Goal: Information Seeking & Learning: Learn about a topic

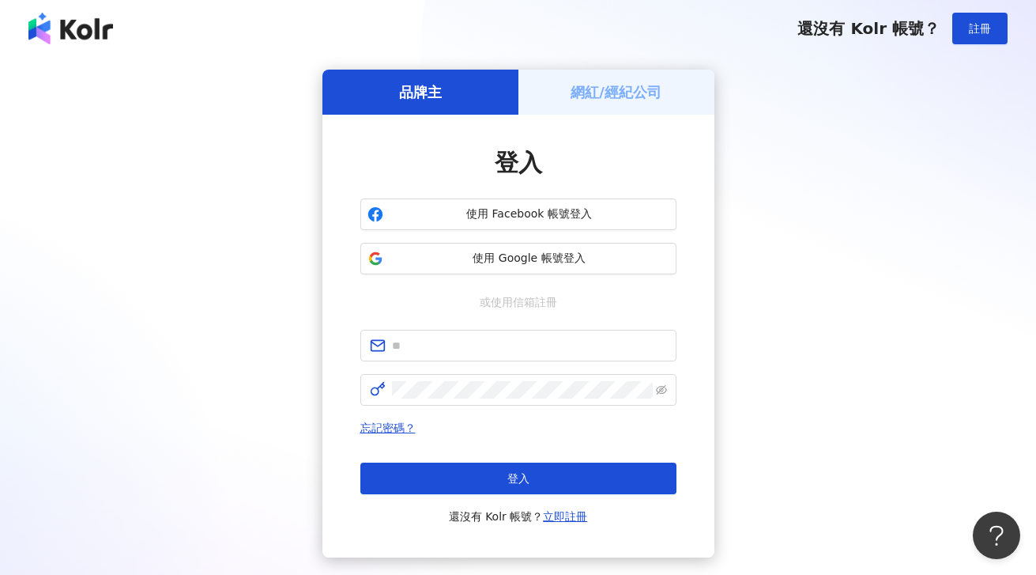
click at [620, 89] on h5 "網紅/經紀公司" at bounding box center [616, 92] width 91 height 20
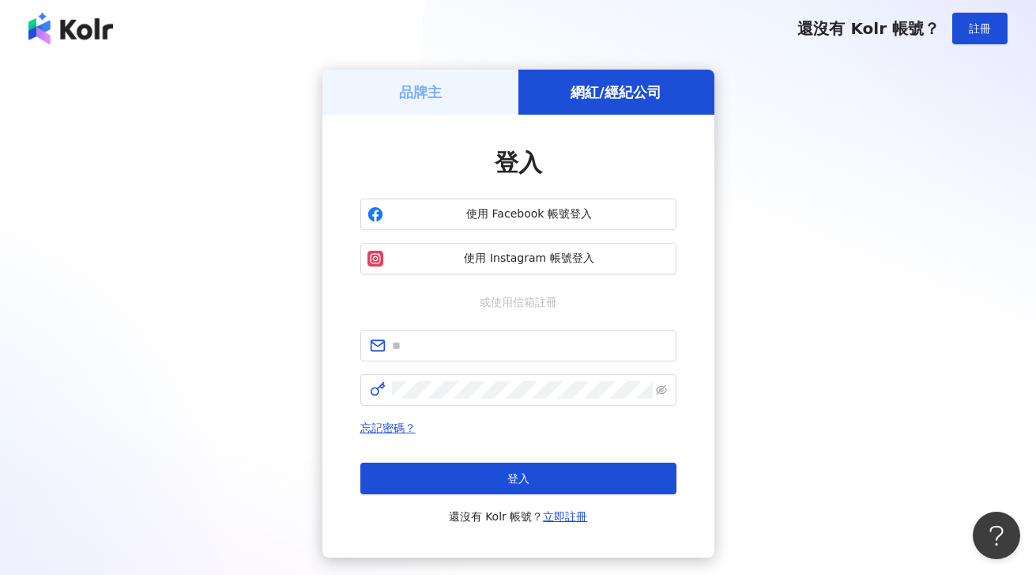
click at [428, 96] on h5 "品牌主" at bounding box center [420, 92] width 43 height 20
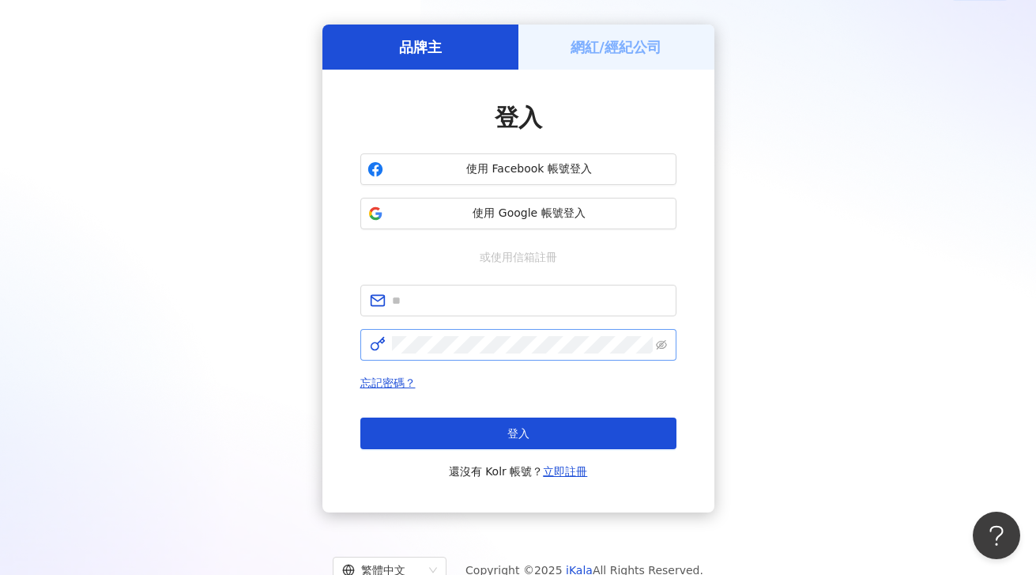
scroll to position [64, 0]
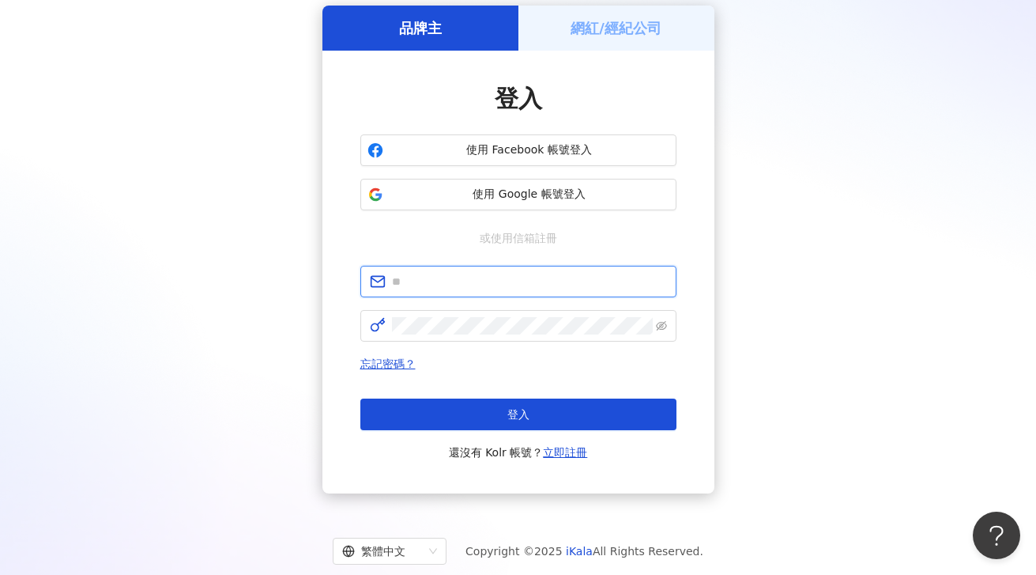
click at [443, 283] on input "text" at bounding box center [529, 281] width 275 height 17
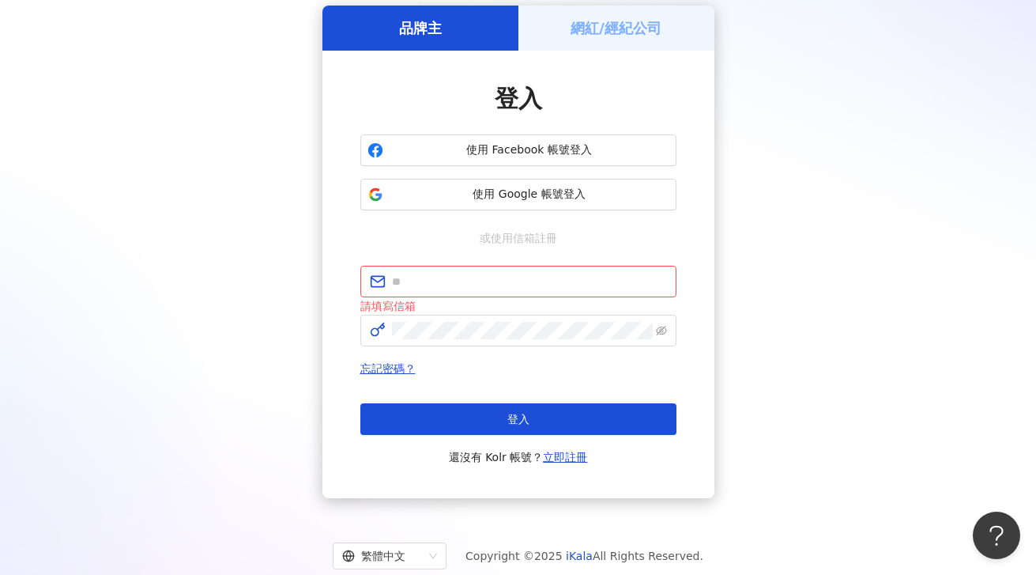
click at [807, 287] on div "品牌主 網紅/經紀公司 登入 使用 Facebook 帳號登入 使用 Google 帳號登入 或使用信箱註冊 請填寫信箱 忘記密碼？ 登入 還沒有 Kolr …" at bounding box center [518, 252] width 998 height 492
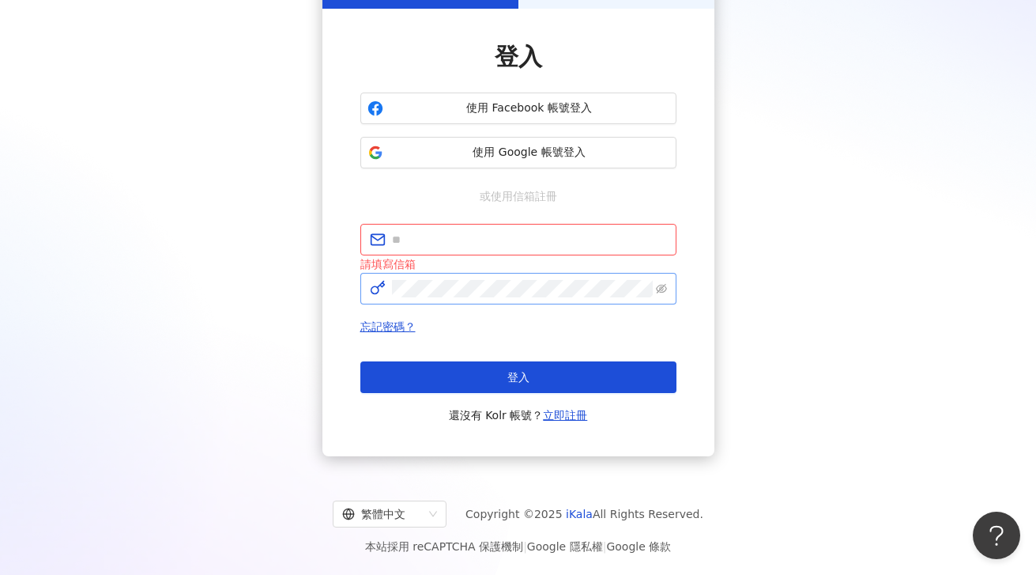
scroll to position [0, 0]
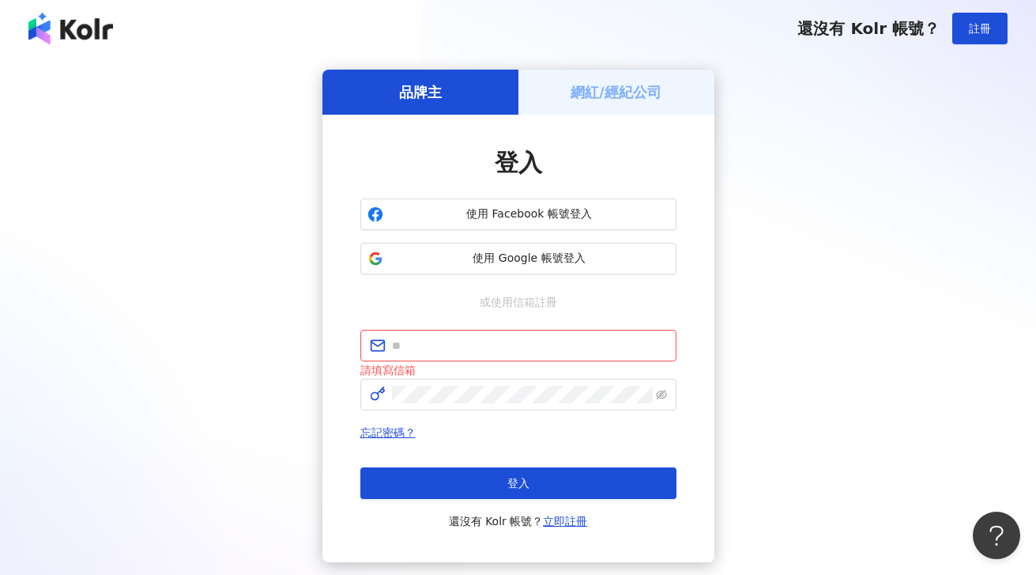
click at [614, 83] on h5 "網紅/經紀公司" at bounding box center [616, 92] width 91 height 20
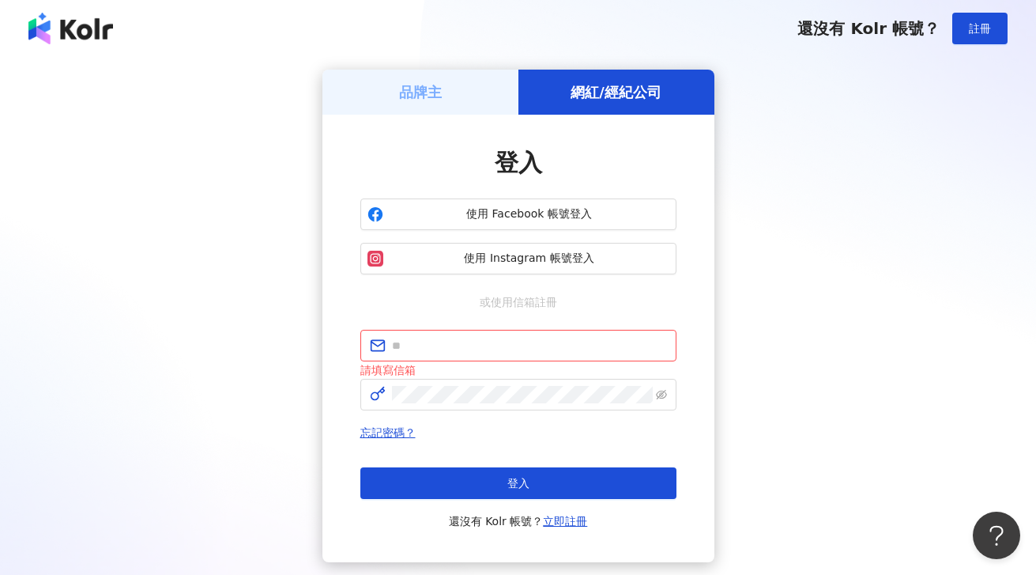
drag, startPoint x: 432, startPoint y: 91, endPoint x: 445, endPoint y: 91, distance: 12.6
click at [432, 91] on h5 "品牌主" at bounding box center [420, 92] width 43 height 20
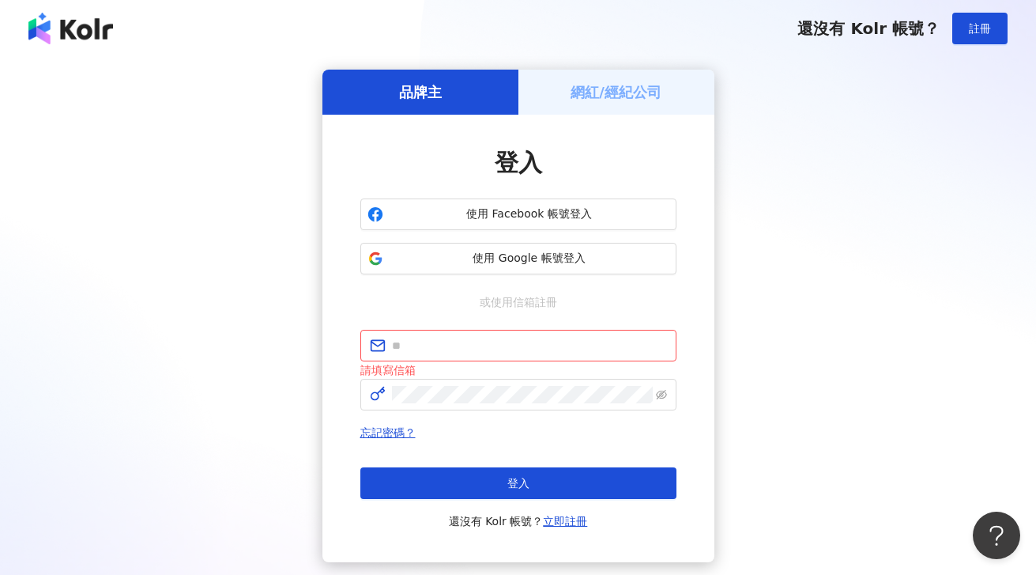
click at [67, 27] on img at bounding box center [70, 29] width 85 height 32
click at [475, 348] on input "text" at bounding box center [529, 345] width 275 height 17
type input "*"
type input "**********"
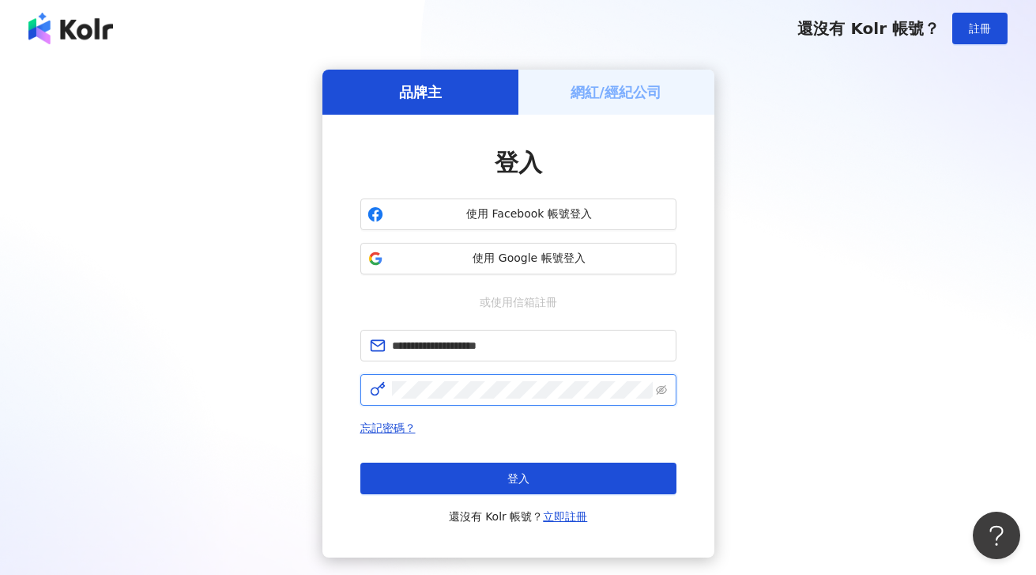
click button "登入" at bounding box center [518, 478] width 316 height 32
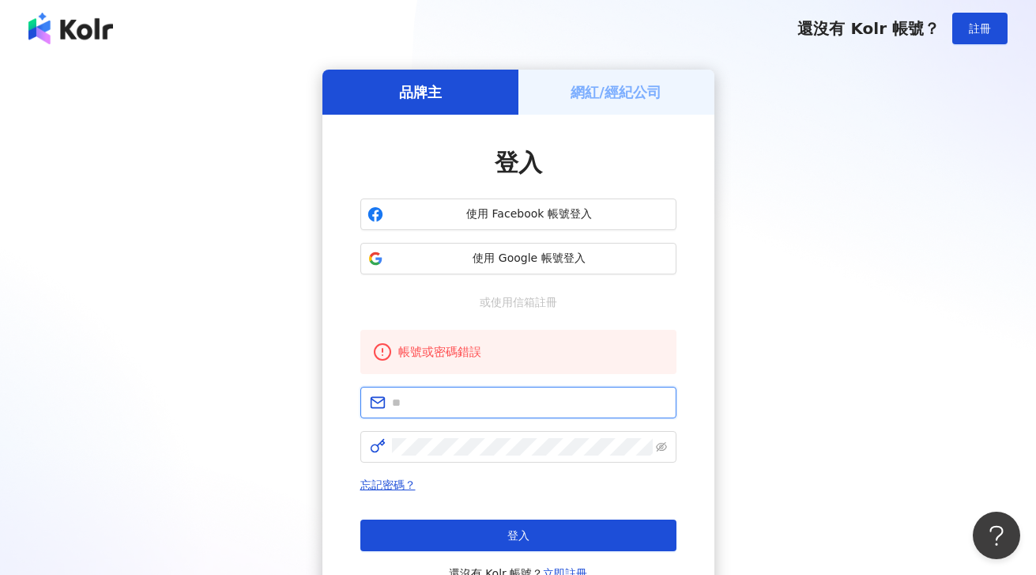
click at [423, 406] on input "text" at bounding box center [529, 402] width 275 height 17
type input "**********"
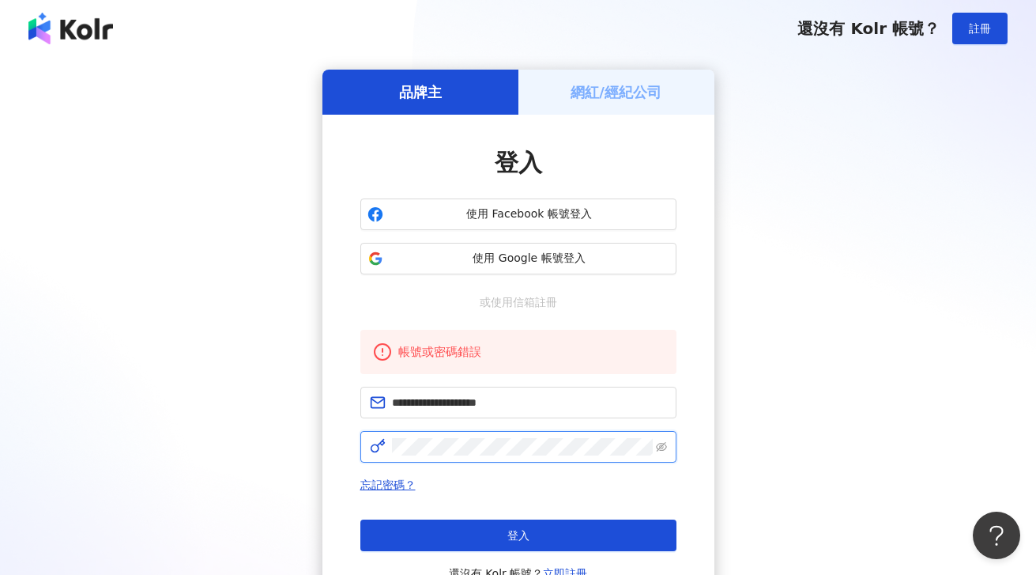
click button "登入" at bounding box center [518, 535] width 316 height 32
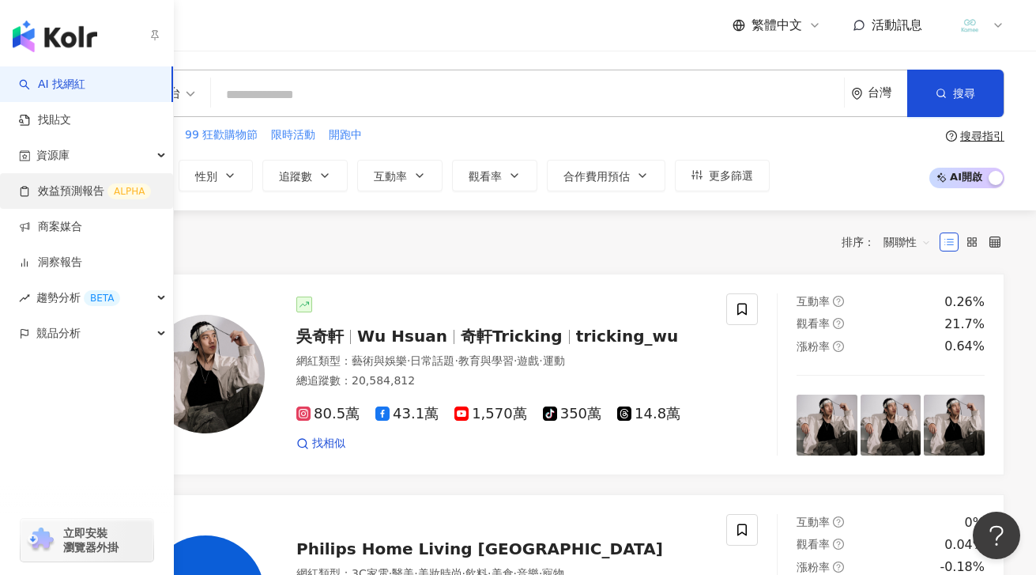
click at [78, 186] on link "效益預測報告 ALPHA" at bounding box center [85, 191] width 132 height 16
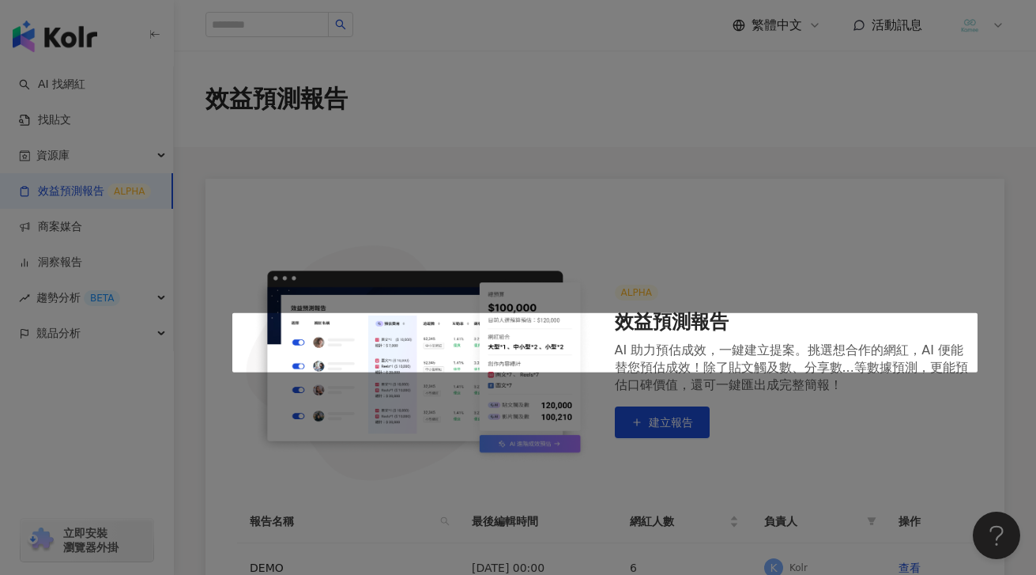
scroll to position [225, 0]
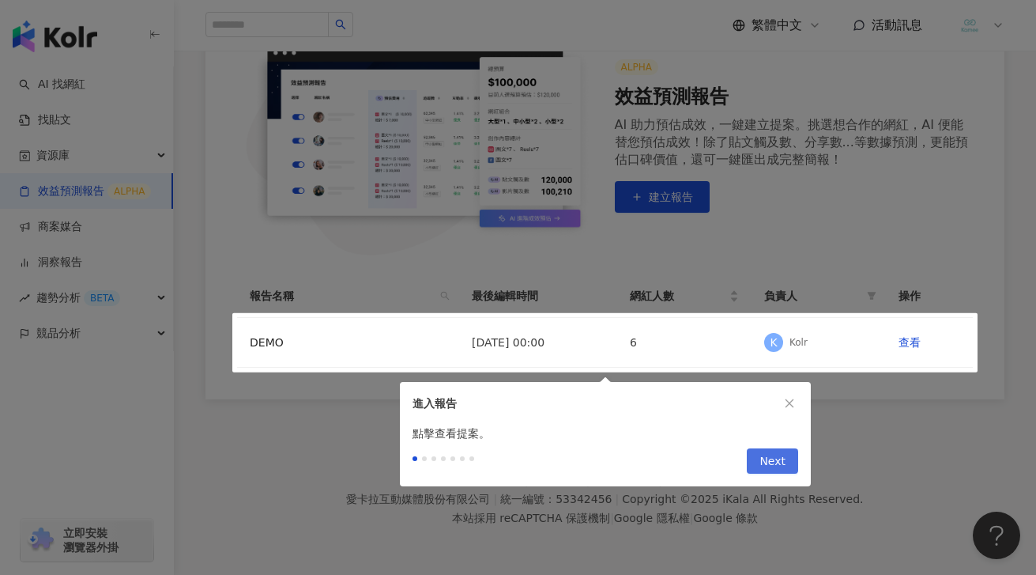
click at [761, 453] on span "Next" at bounding box center [773, 461] width 26 height 25
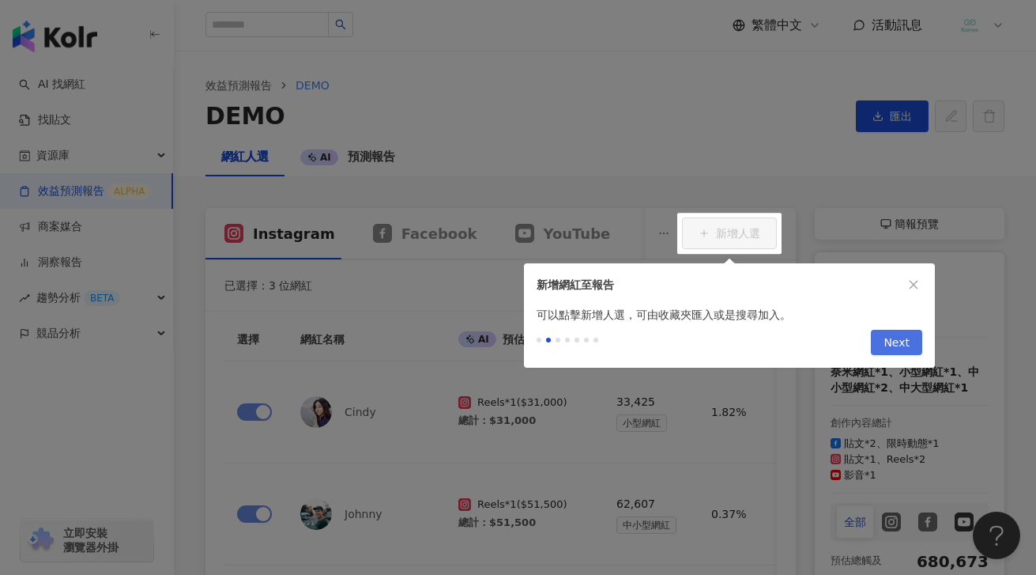
click at [888, 344] on span "Next" at bounding box center [897, 342] width 26 height 25
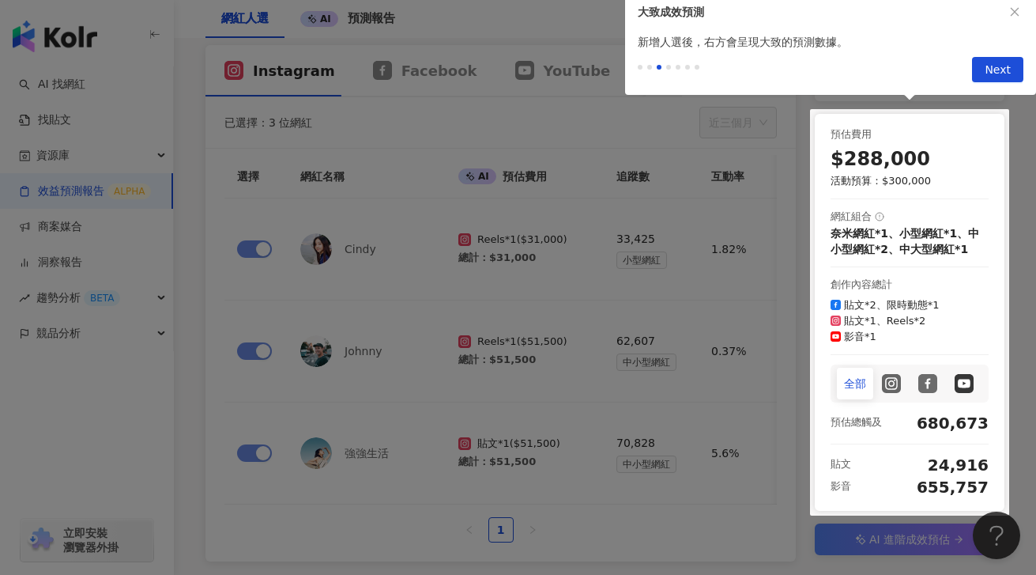
click at [896, 289] on div at bounding box center [518, 287] width 1036 height 575
click at [985, 67] on button "Next" at bounding box center [997, 69] width 51 height 25
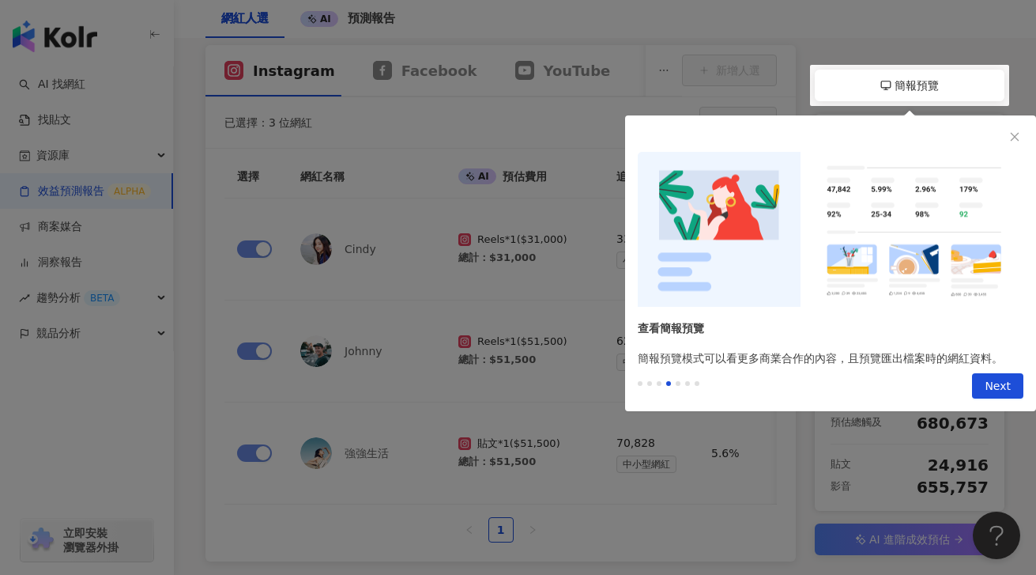
click at [1011, 134] on icon "close" at bounding box center [1014, 136] width 11 height 11
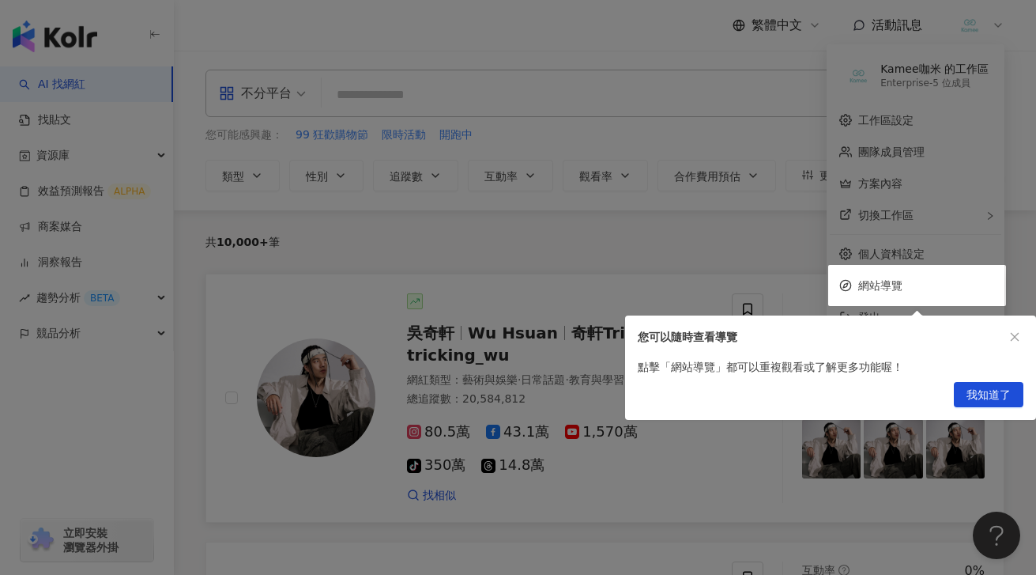
click at [980, 398] on span "我知道了" at bounding box center [989, 395] width 44 height 25
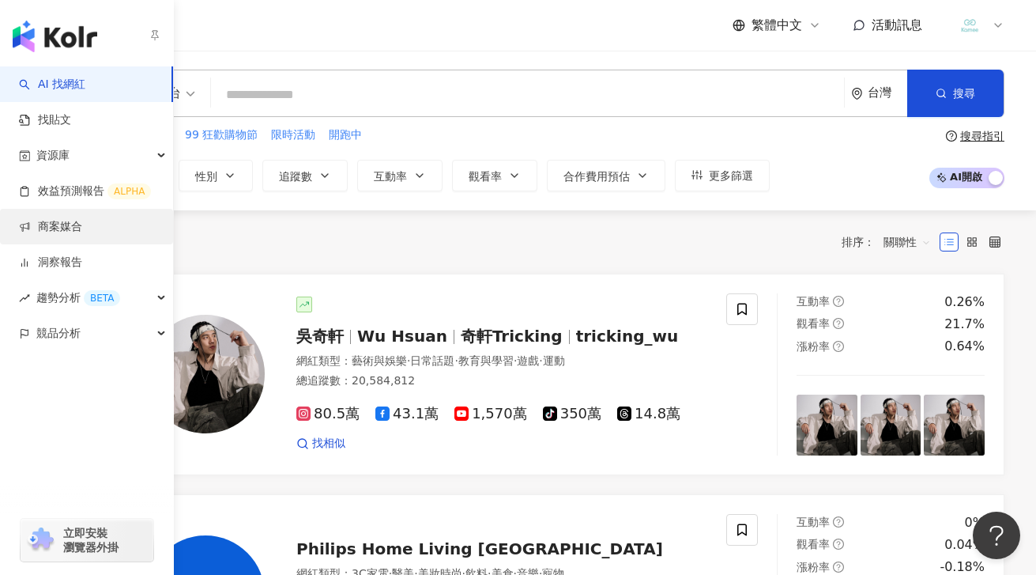
click at [78, 231] on link "商案媒合" at bounding box center [50, 227] width 63 height 16
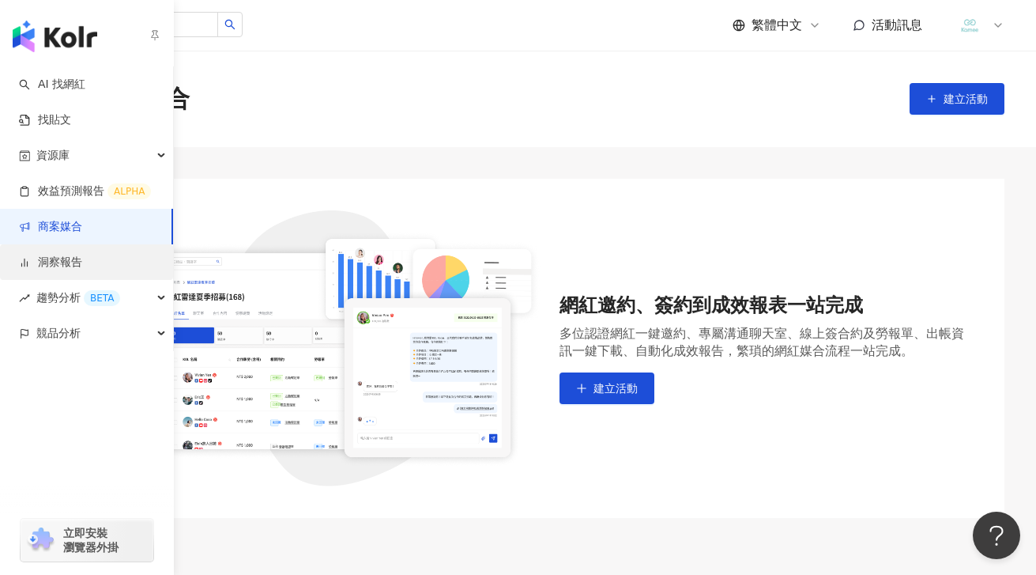
click at [62, 259] on link "洞察報告" at bounding box center [50, 263] width 63 height 16
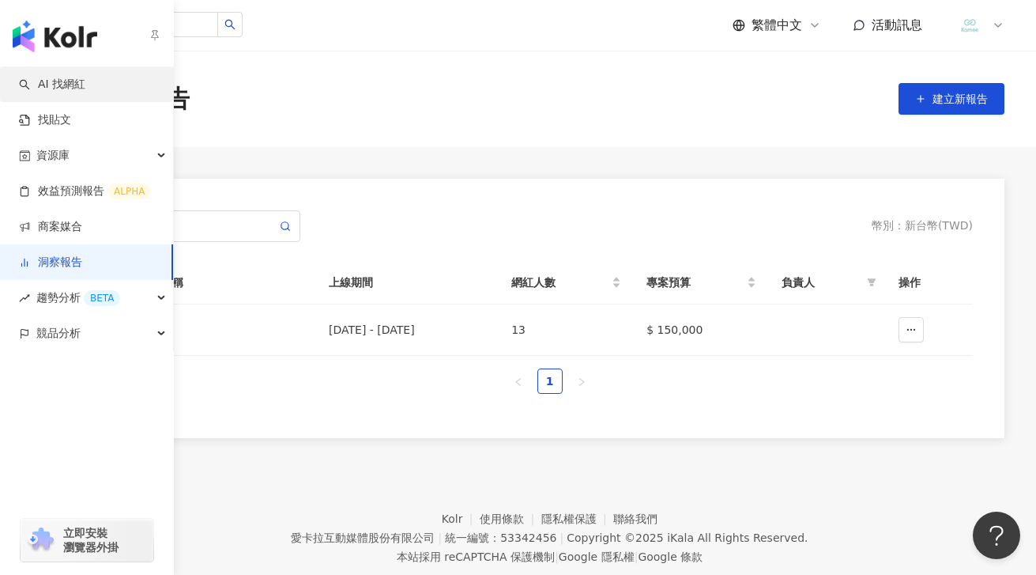
click at [84, 92] on link "AI 找網紅" at bounding box center [52, 85] width 66 height 16
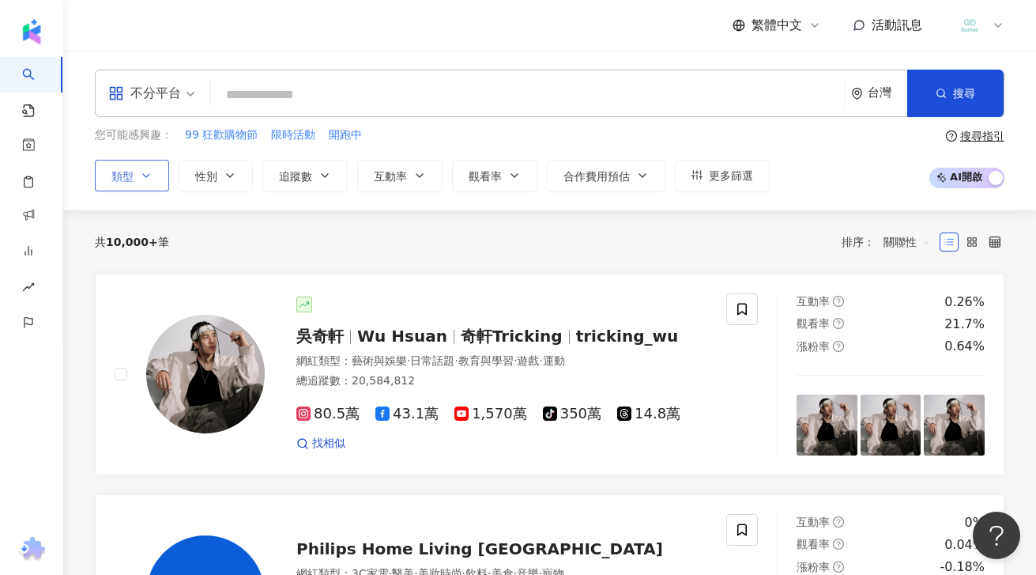
click at [145, 179] on icon "button" at bounding box center [146, 175] width 13 height 13
drag, startPoint x: 599, startPoint y: 256, endPoint x: 573, endPoint y: 252, distance: 26.4
click at [597, 257] on div "共 10,000+ 筆 排序： 關聯性" at bounding box center [550, 241] width 910 height 63
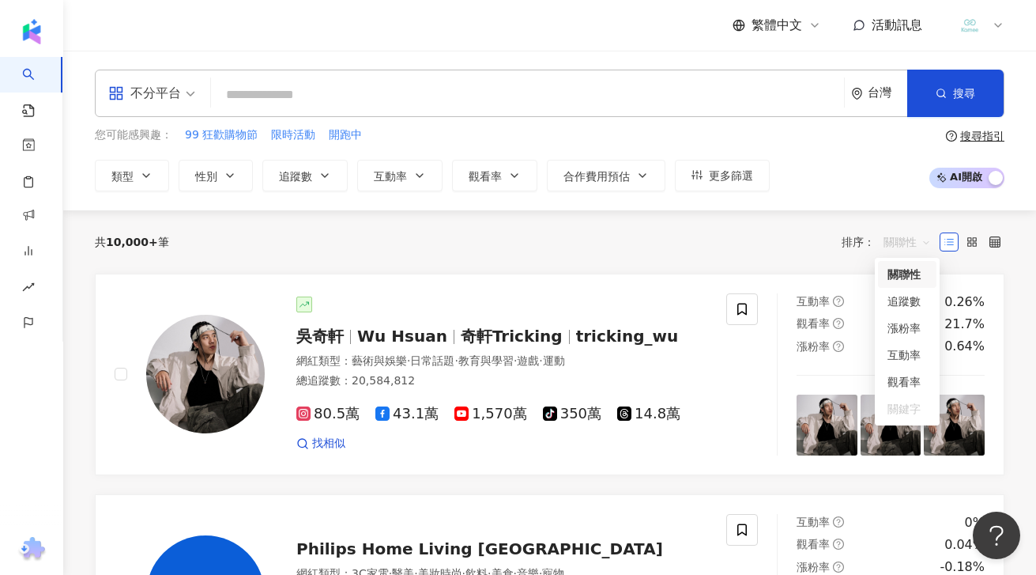
click at [892, 236] on span "關聯性" at bounding box center [907, 241] width 47 height 25
click at [897, 330] on div "漲粉率" at bounding box center [908, 327] width 40 height 17
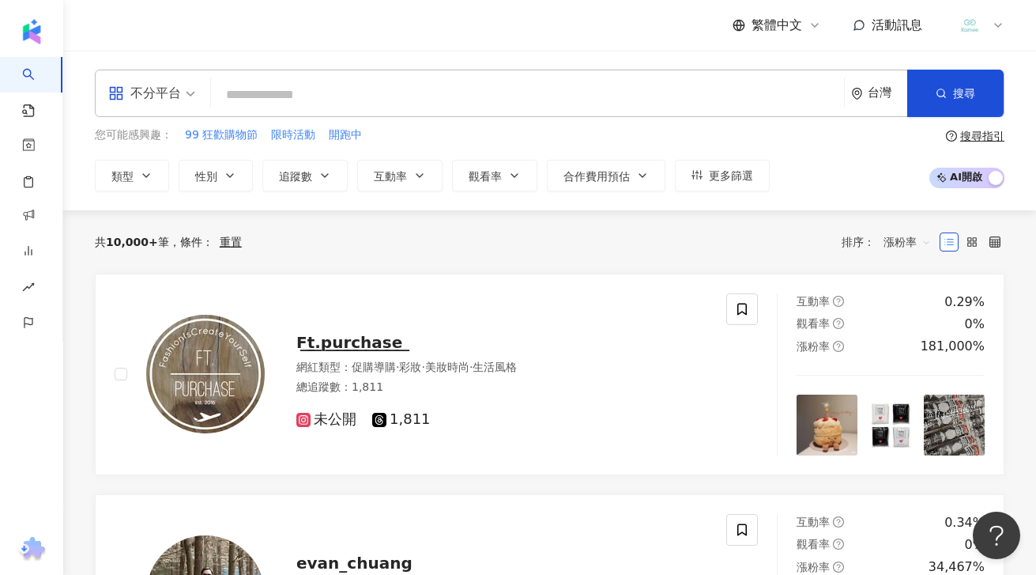
click at [176, 95] on div "不分平台" at bounding box center [144, 93] width 73 height 25
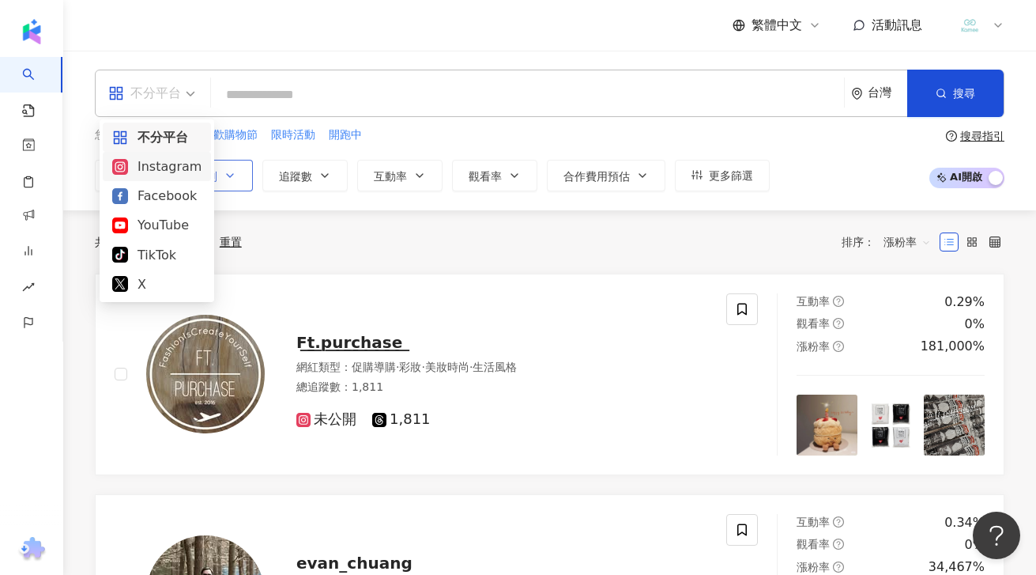
drag, startPoint x: 175, startPoint y: 170, endPoint x: 217, endPoint y: 172, distance: 42.7
click at [175, 171] on div "Instagram" at bounding box center [156, 167] width 89 height 20
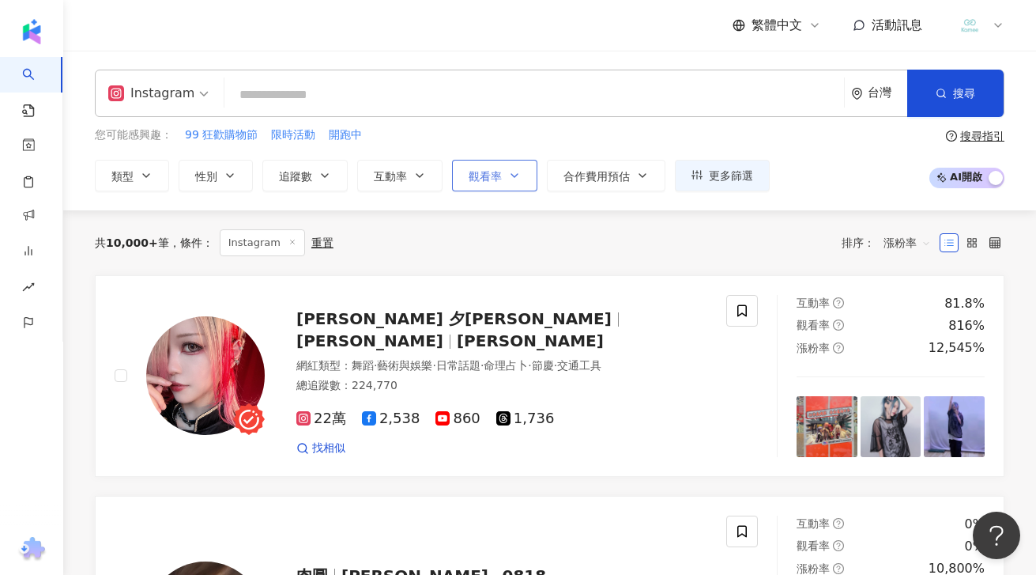
click at [522, 163] on button "觀看率" at bounding box center [494, 176] width 85 height 32
click at [979, 135] on div "搜尋指引" at bounding box center [982, 136] width 44 height 13
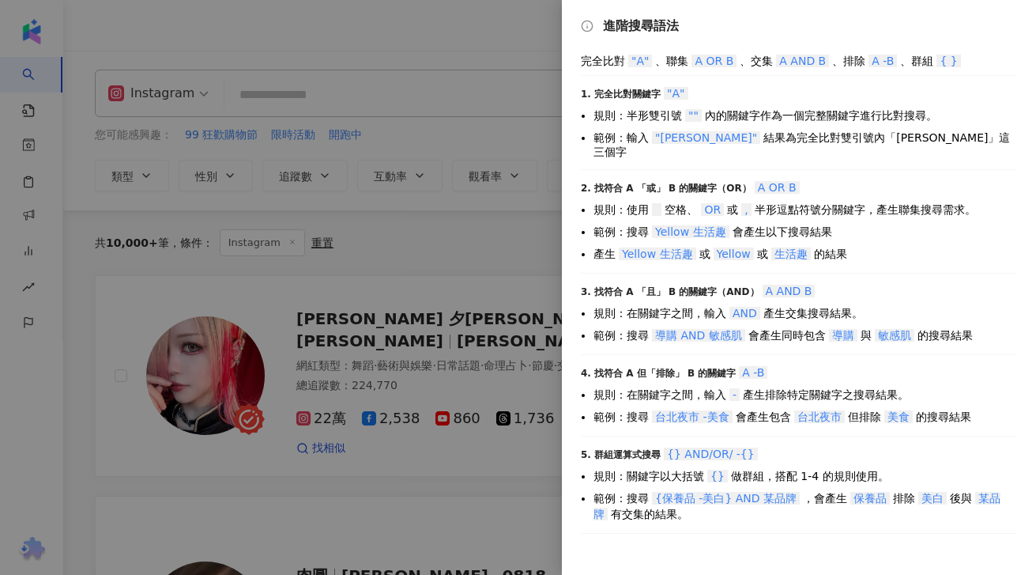
click at [538, 140] on div at bounding box center [518, 287] width 1036 height 575
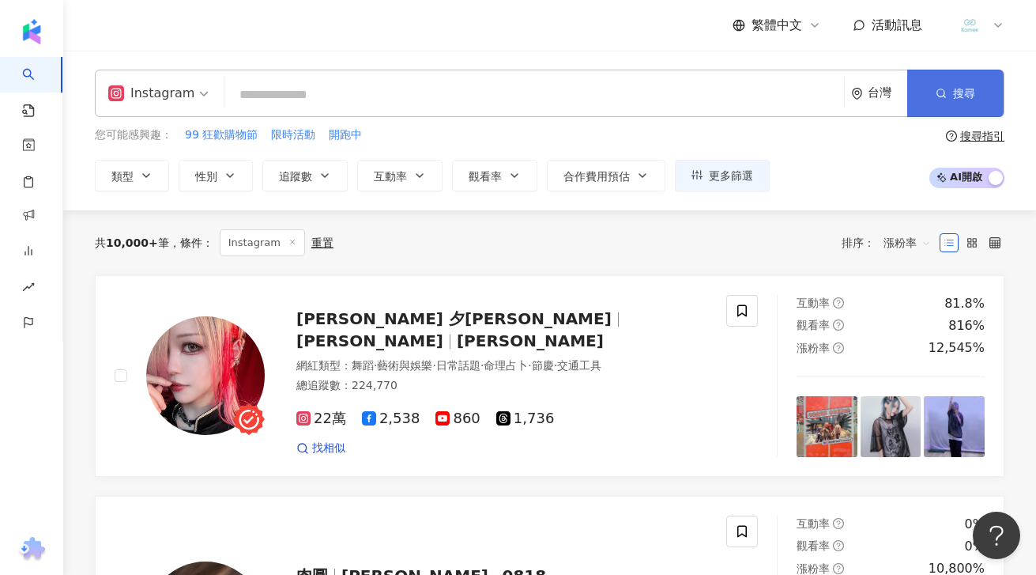
click at [934, 100] on button "搜尋" at bounding box center [955, 93] width 96 height 47
click at [737, 188] on button "更多篩選" at bounding box center [722, 176] width 95 height 32
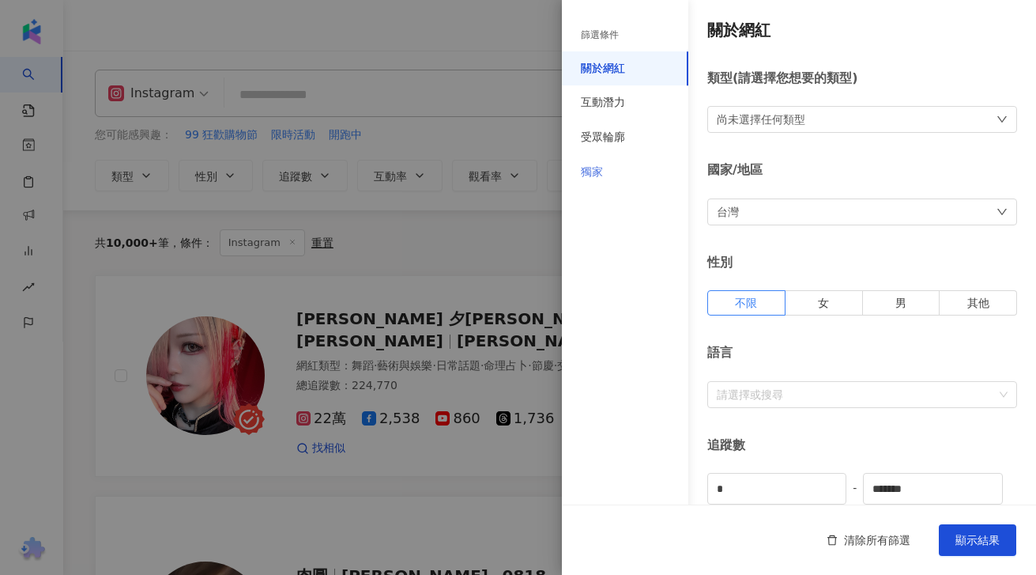
click at [631, 169] on div "獨家" at bounding box center [625, 172] width 126 height 35
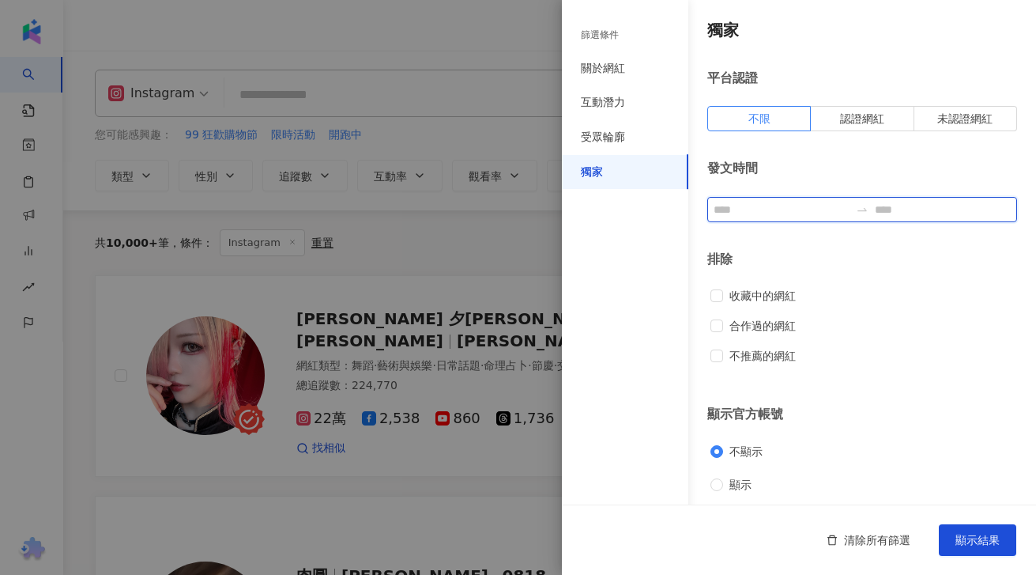
click at [777, 214] on input at bounding box center [782, 209] width 136 height 17
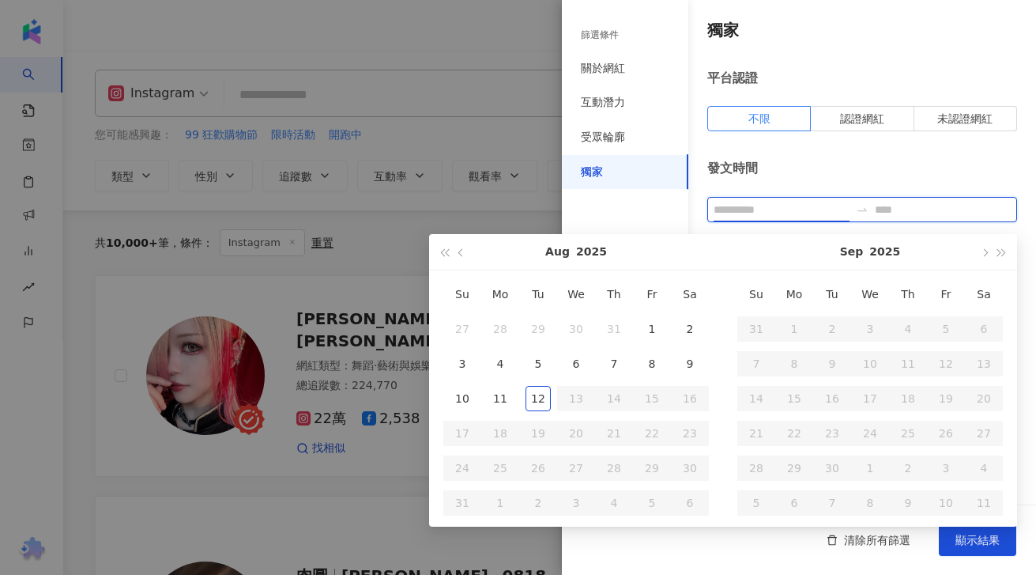
type input "**********"
click at [456, 255] on button "button" at bounding box center [461, 252] width 17 height 36
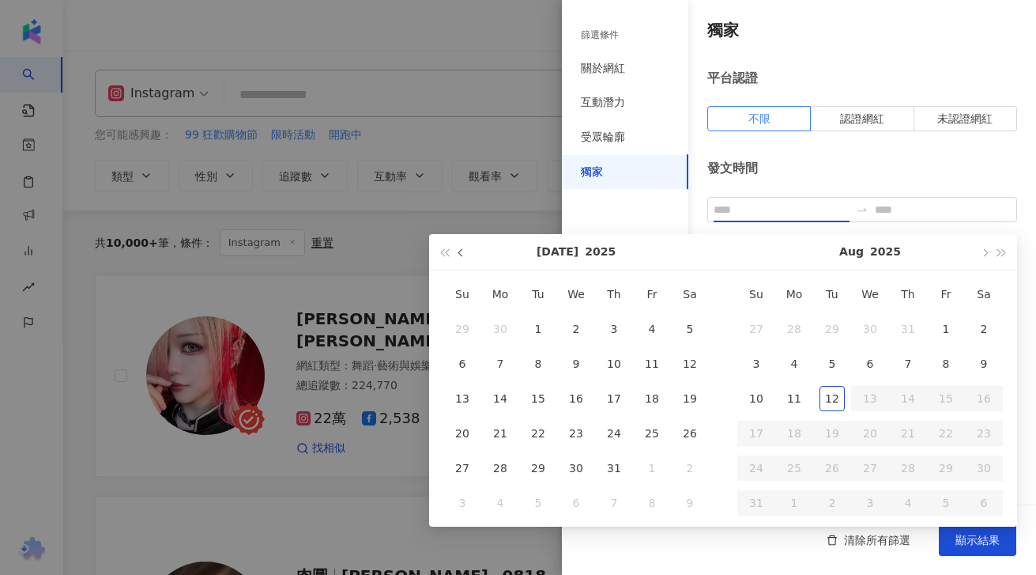
click at [458, 255] on button "button" at bounding box center [461, 252] width 17 height 36
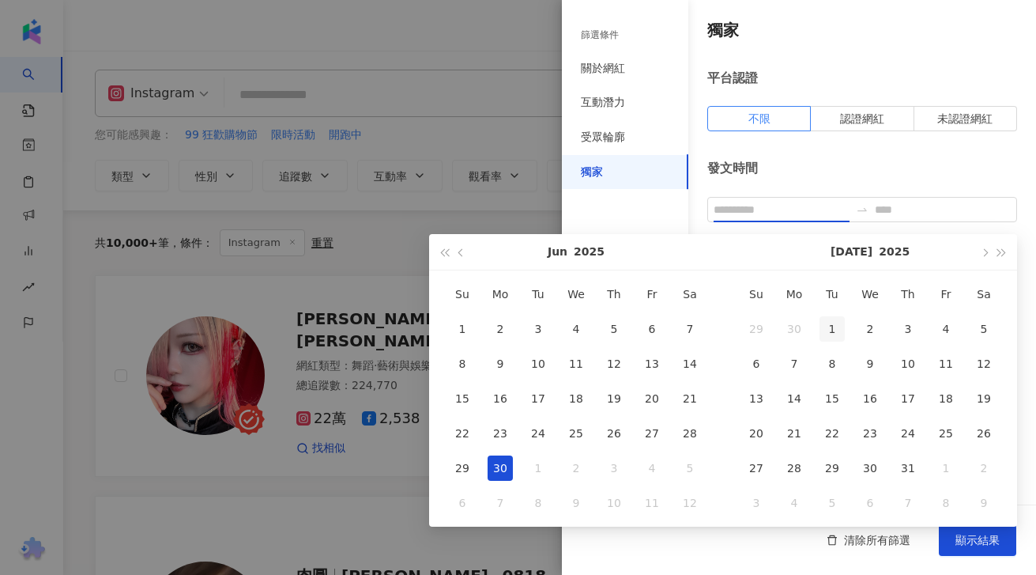
type input "**********"
click at [827, 324] on div "1" at bounding box center [832, 328] width 25 height 25
type input "**********"
click at [986, 255] on button "button" at bounding box center [983, 252] width 17 height 36
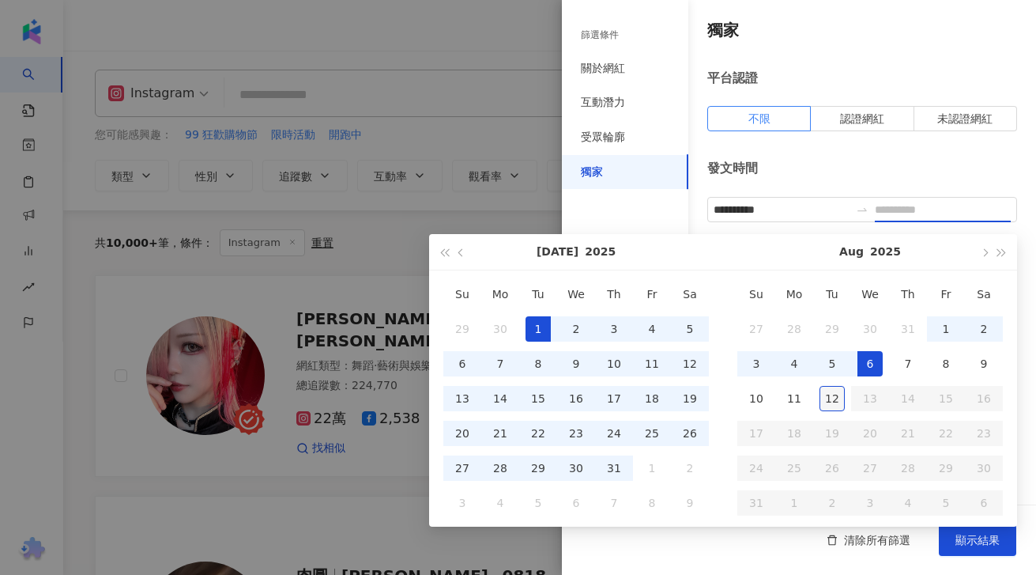
type input "**********"
drag, startPoint x: 825, startPoint y: 400, endPoint x: 842, endPoint y: 402, distance: 16.7
click at [825, 400] on div "12" at bounding box center [832, 398] width 25 height 25
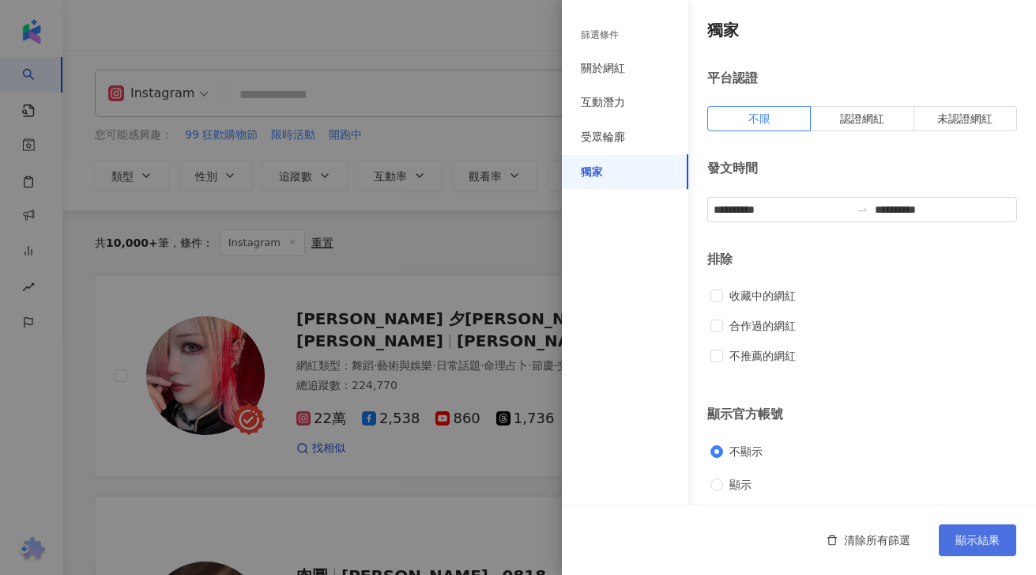
click at [971, 543] on span "顯示結果" at bounding box center [978, 540] width 44 height 13
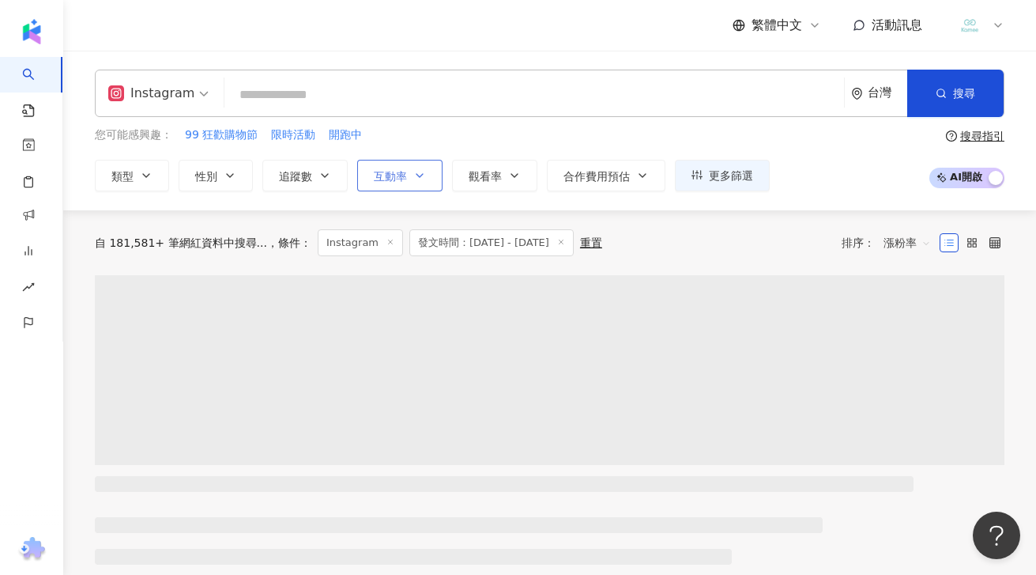
click at [420, 179] on icon "button" at bounding box center [419, 175] width 13 height 13
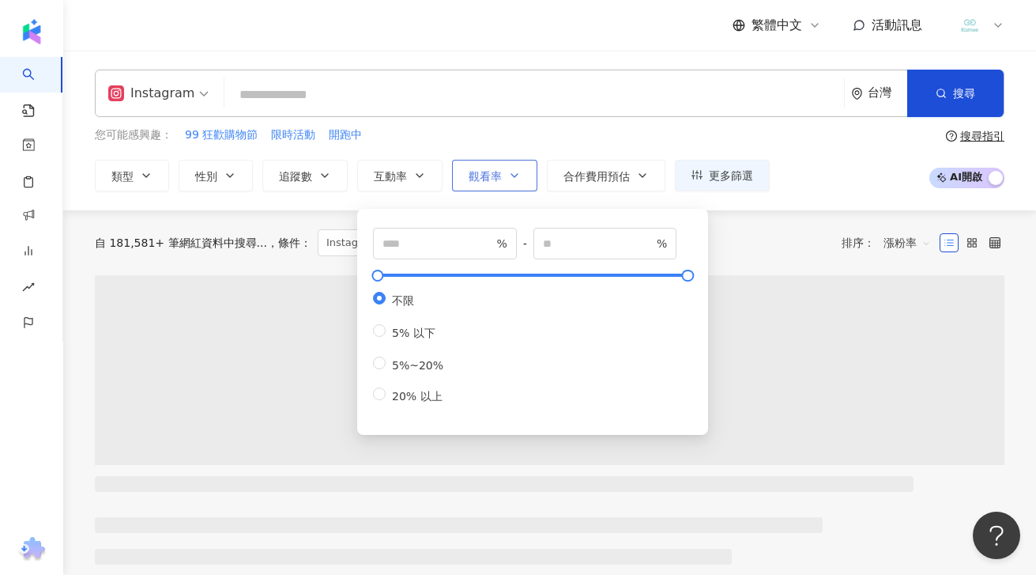
click at [496, 185] on div "**********" at bounding box center [549, 131] width 973 height 160
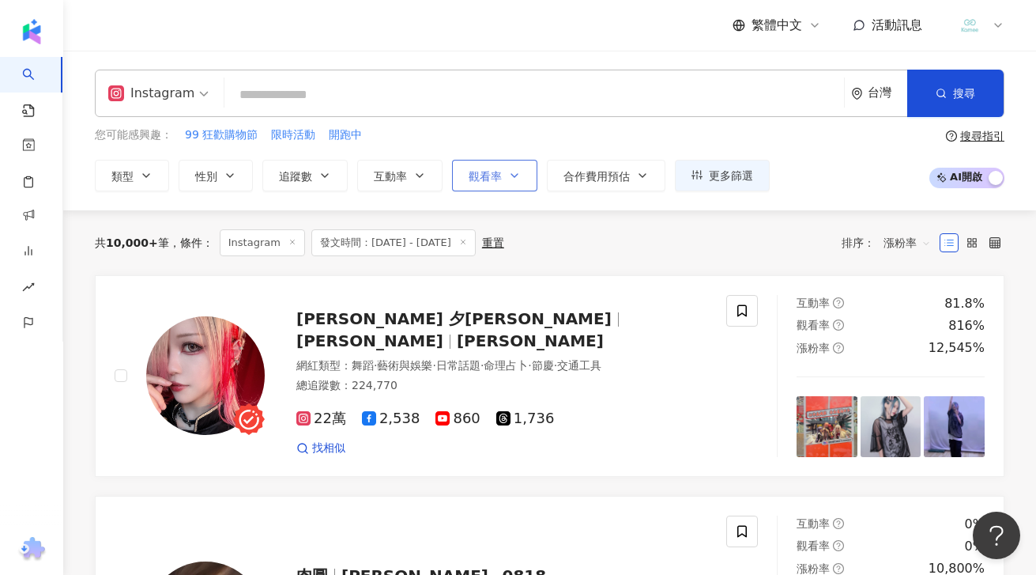
click at [494, 183] on button "觀看率" at bounding box center [494, 176] width 85 height 32
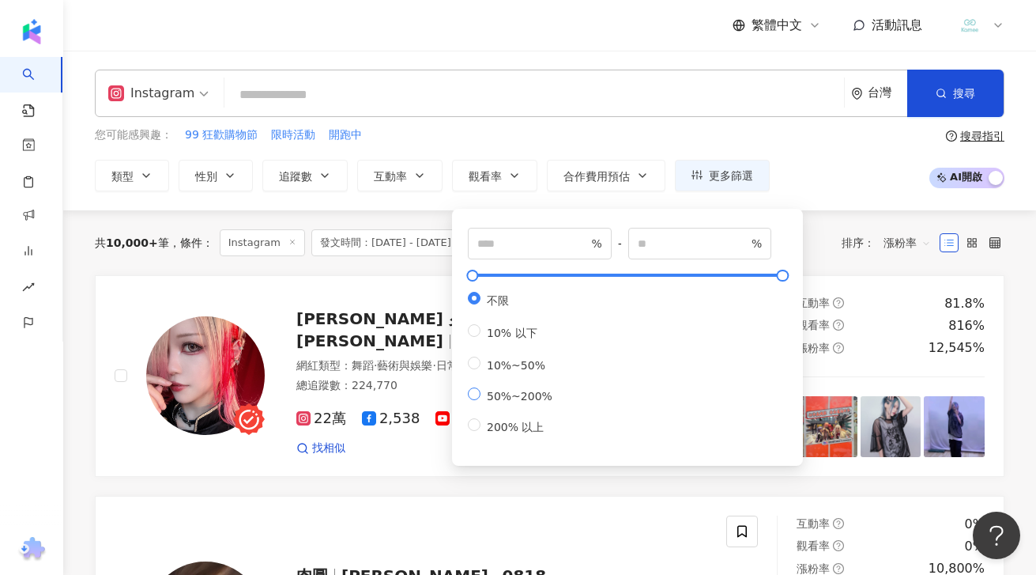
click at [514, 402] on label "50%~200%" at bounding box center [513, 394] width 91 height 15
type input "**"
type input "***"
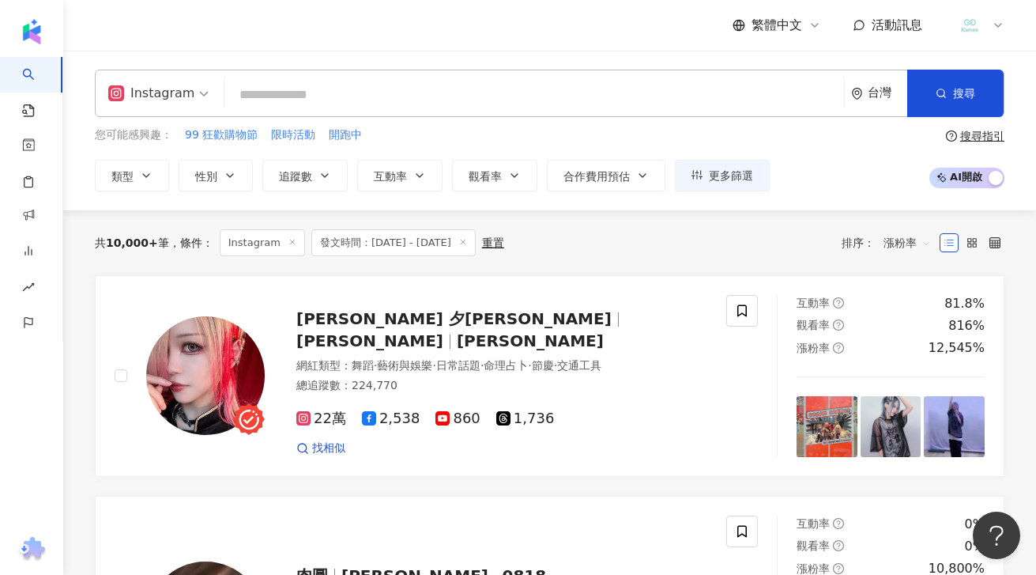
click at [853, 174] on div "**********" at bounding box center [550, 158] width 910 height 65
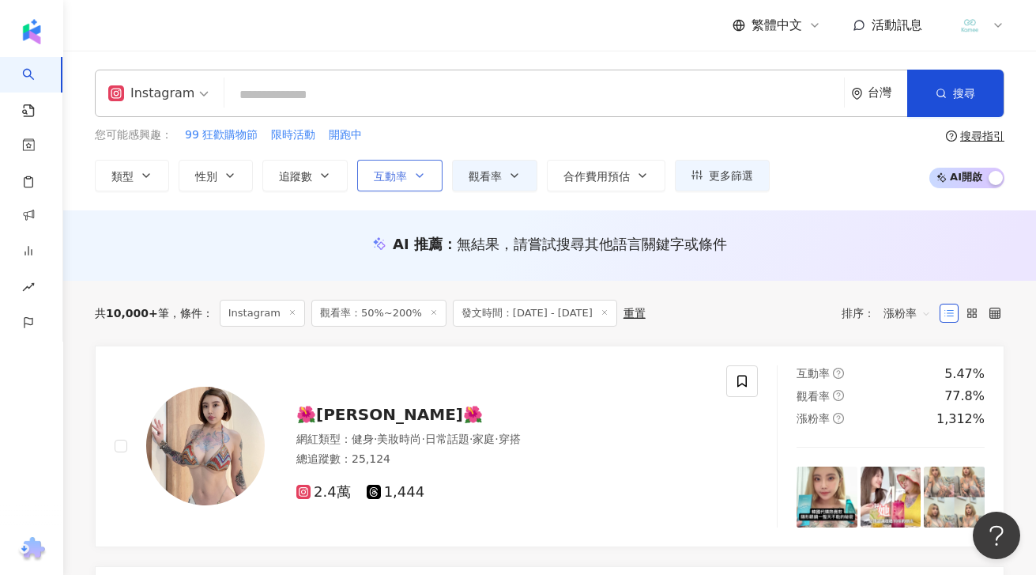
click at [417, 168] on button "互動率" at bounding box center [399, 176] width 85 height 32
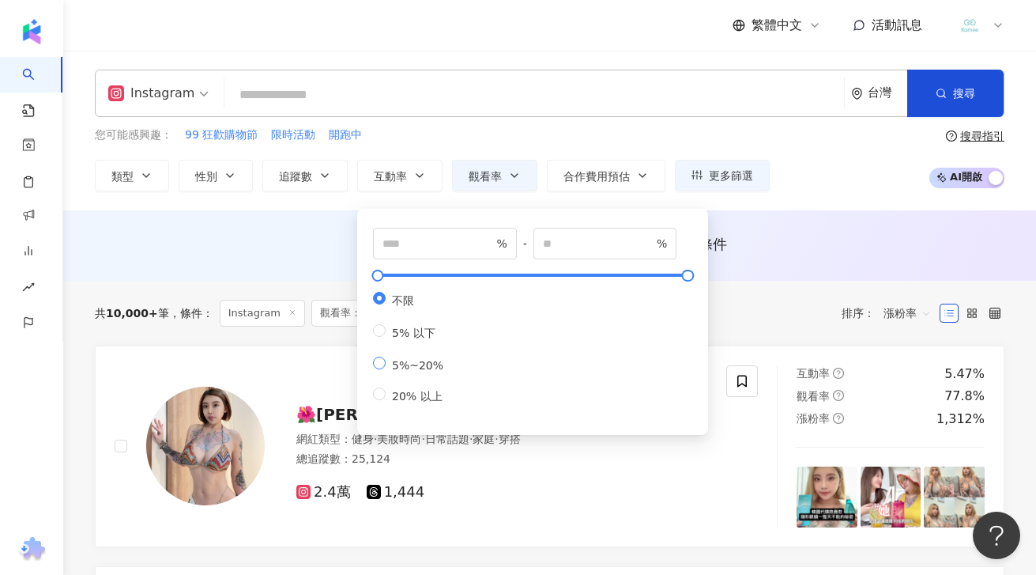
click at [410, 371] on span "5%~20%" at bounding box center [418, 365] width 64 height 13
type input "*"
type input "**"
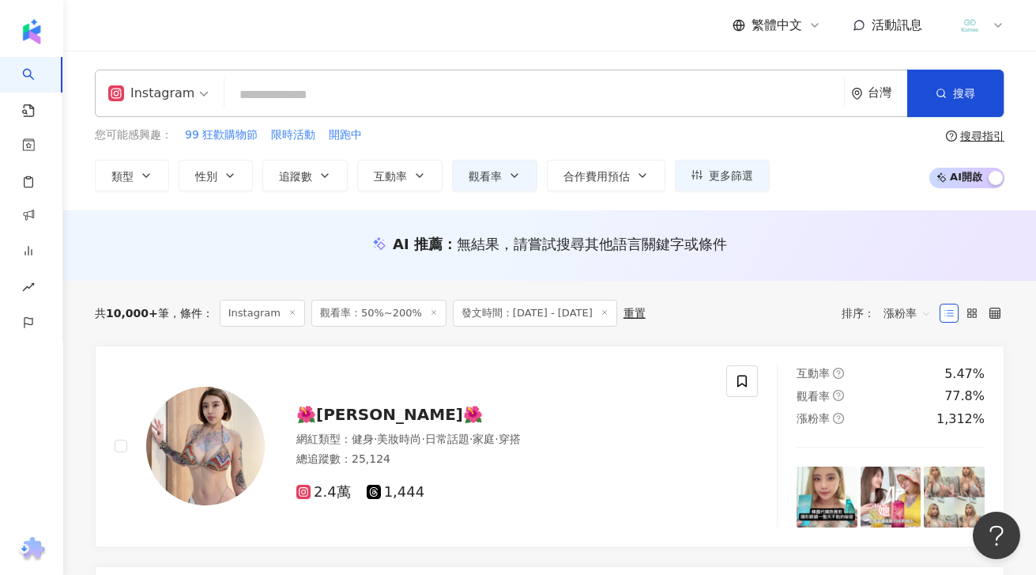
click at [795, 243] on div "AI 推薦 ： 無結果，請嘗試搜尋其他語言關鍵字或條件" at bounding box center [550, 244] width 910 height 20
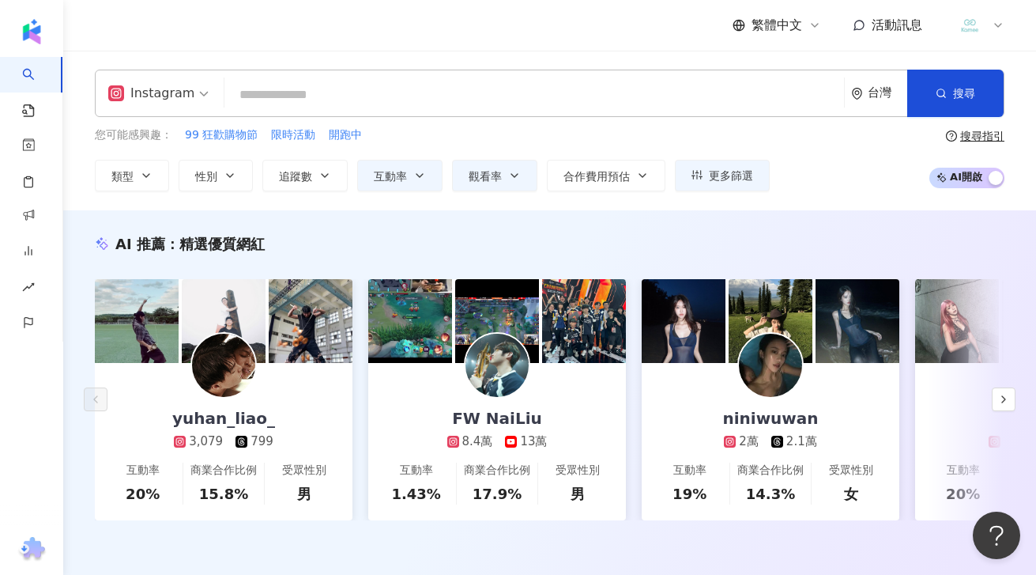
click at [142, 99] on div "Instagram" at bounding box center [151, 93] width 86 height 25
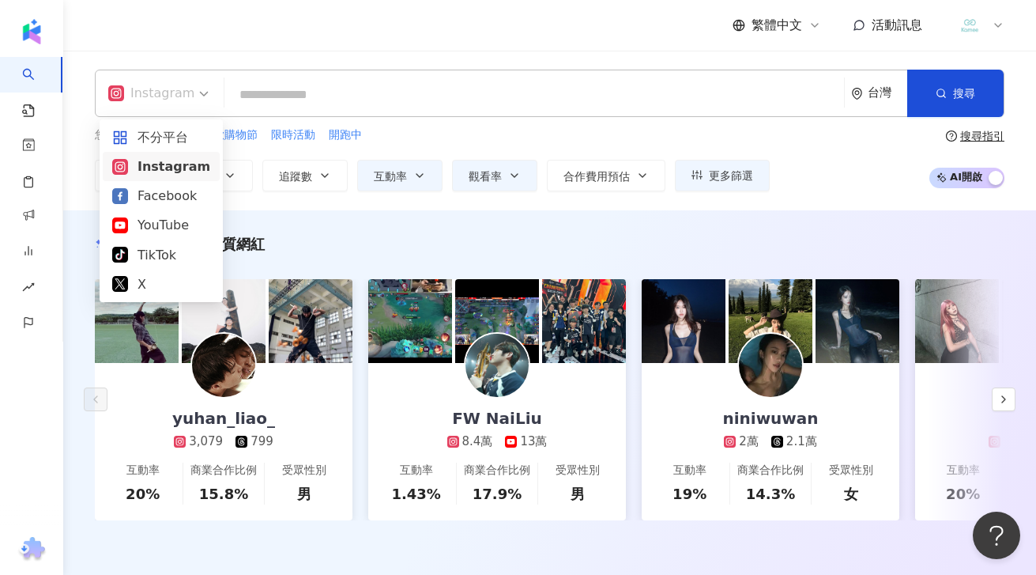
click at [145, 97] on div "Instagram" at bounding box center [151, 93] width 86 height 25
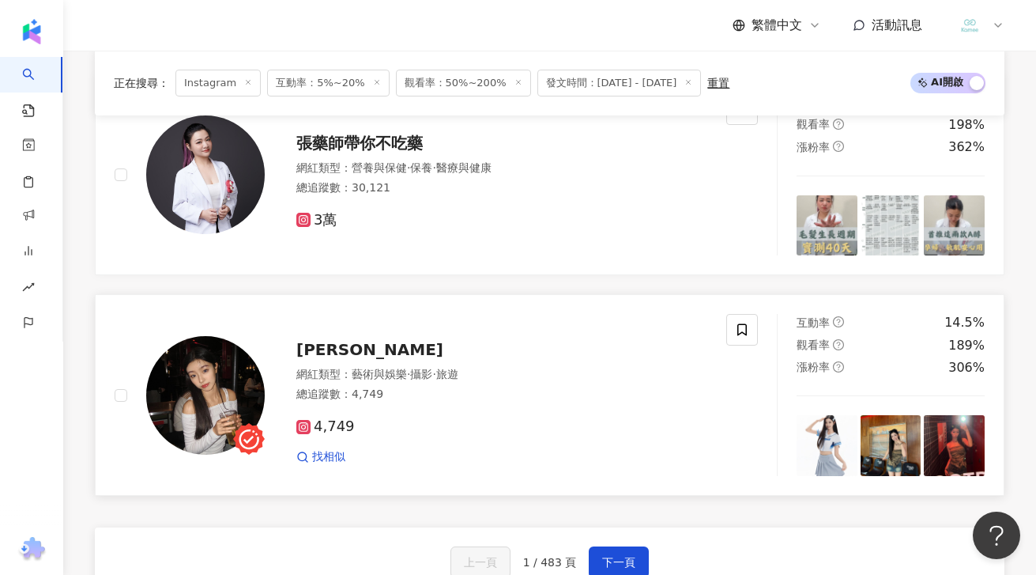
scroll to position [2845, 0]
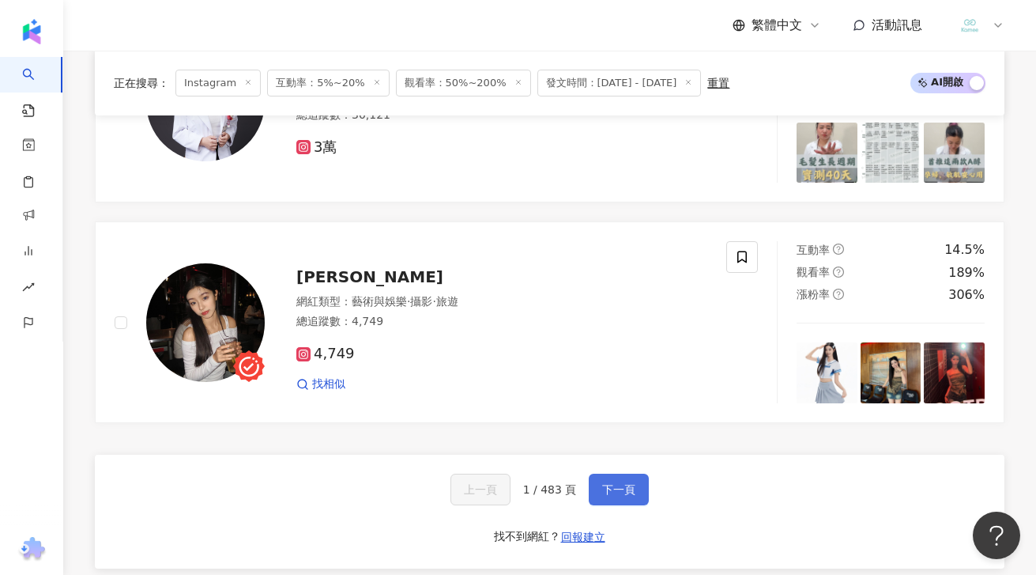
click at [622, 492] on span "下一頁" at bounding box center [618, 489] width 33 height 13
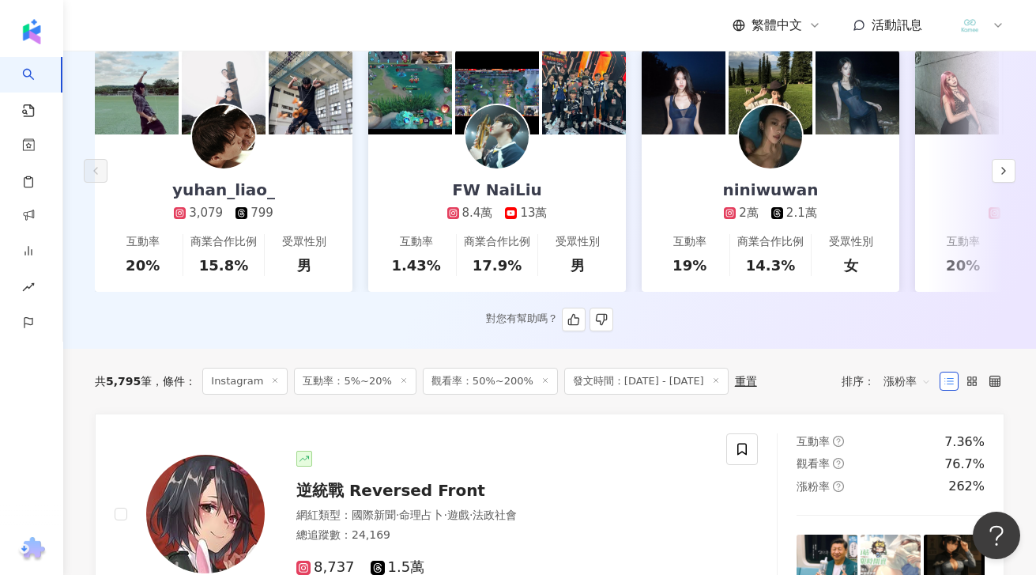
scroll to position [0, 0]
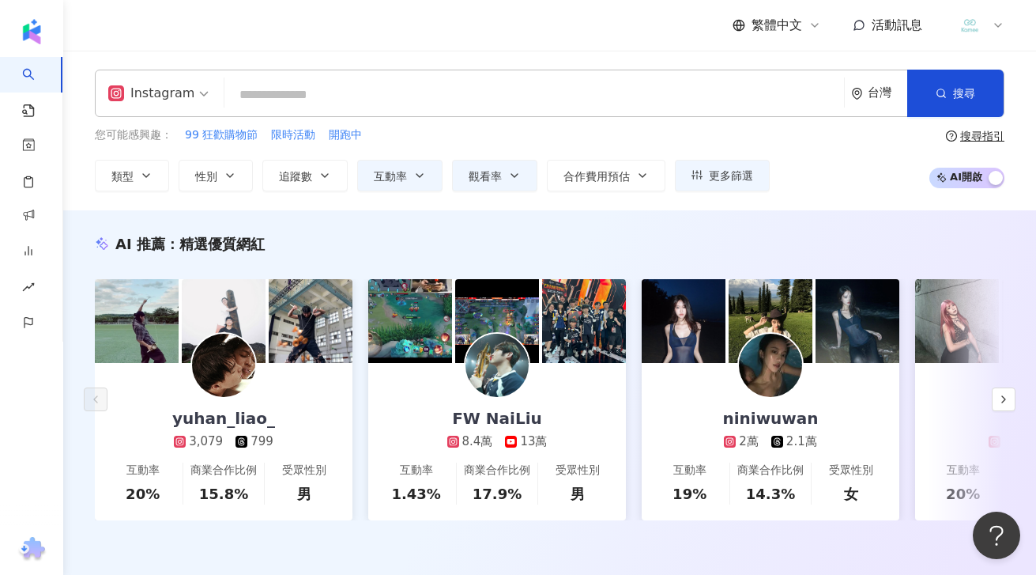
click at [587, 146] on div "**********" at bounding box center [432, 158] width 675 height 65
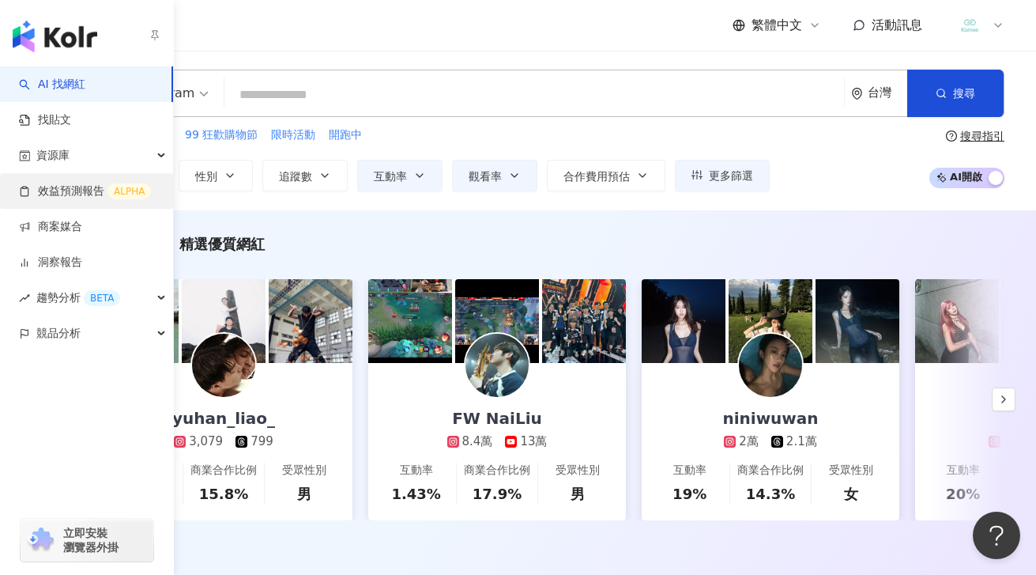
click at [80, 199] on link "效益預測報告 ALPHA" at bounding box center [85, 191] width 132 height 16
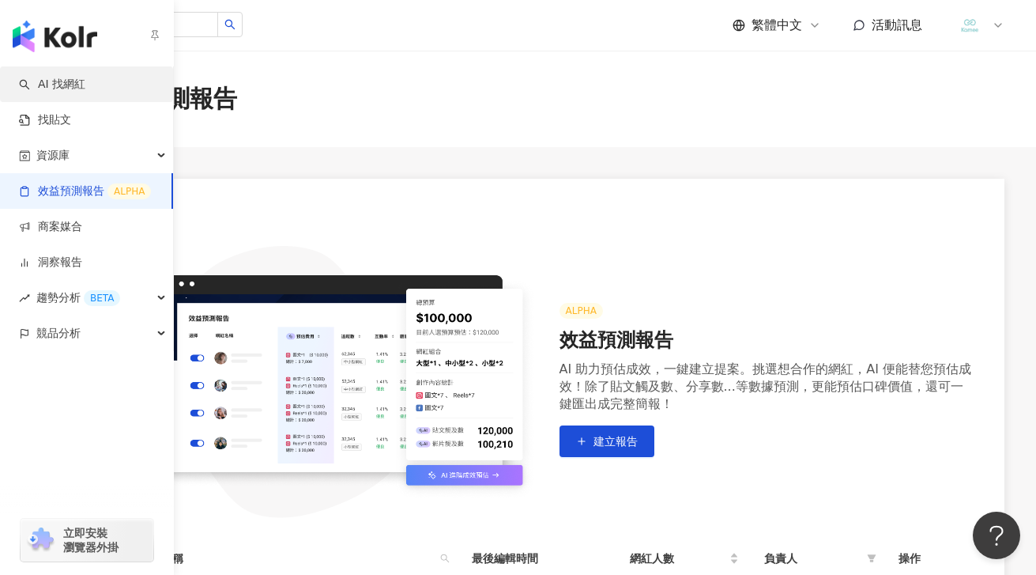
click at [85, 77] on link "AI 找網紅" at bounding box center [52, 85] width 66 height 16
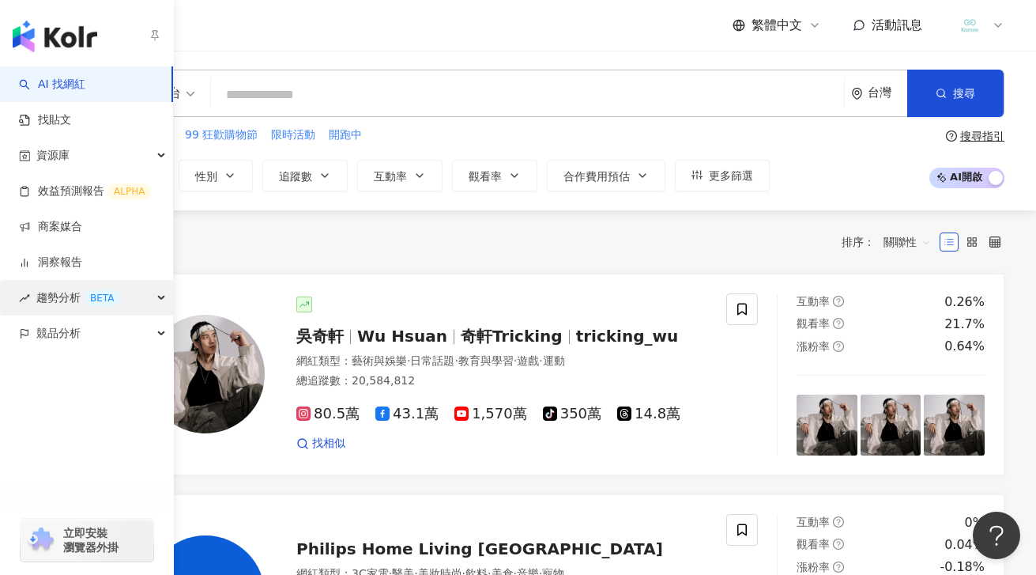
click at [88, 294] on div "BETA" at bounding box center [102, 298] width 36 height 16
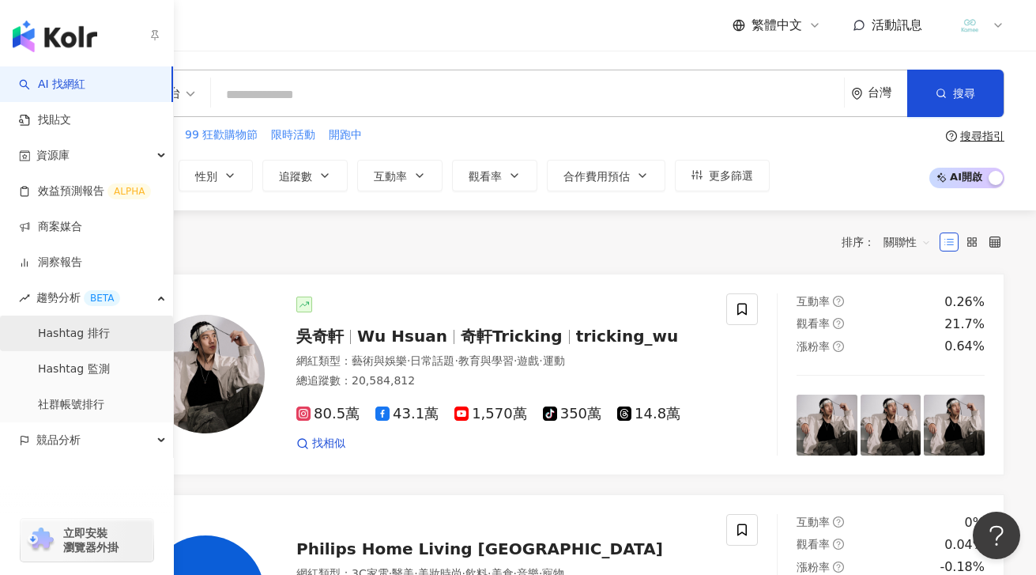
click at [81, 331] on link "Hashtag 排行" at bounding box center [74, 334] width 72 height 16
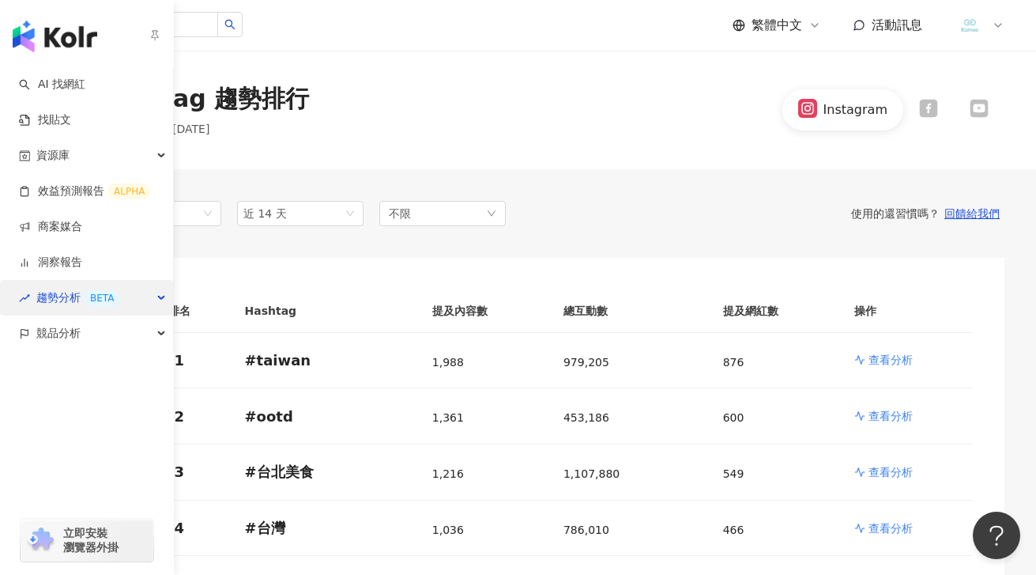
click at [93, 302] on div "BETA" at bounding box center [102, 298] width 36 height 16
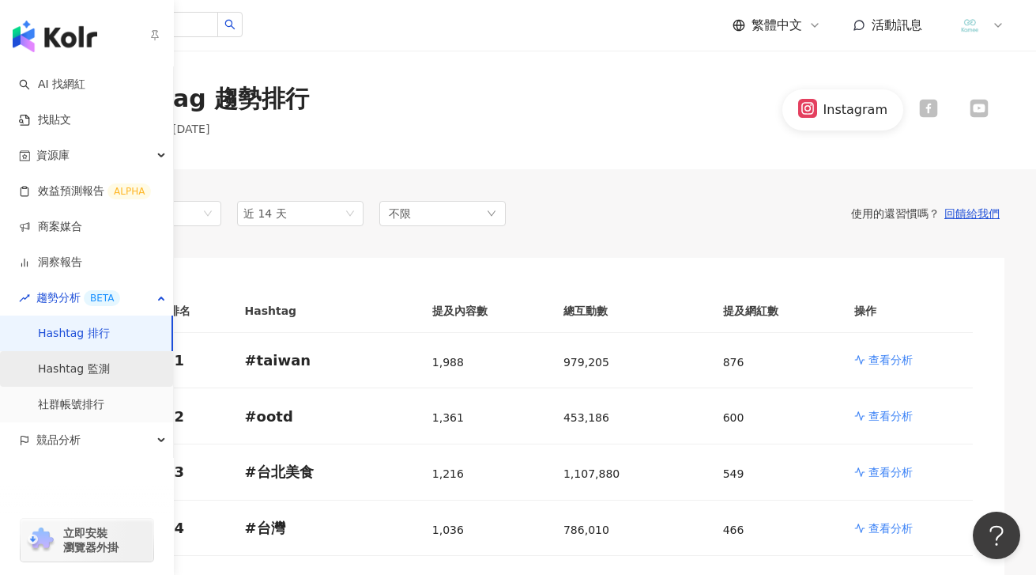
click at [87, 369] on link "Hashtag 監測" at bounding box center [74, 369] width 72 height 16
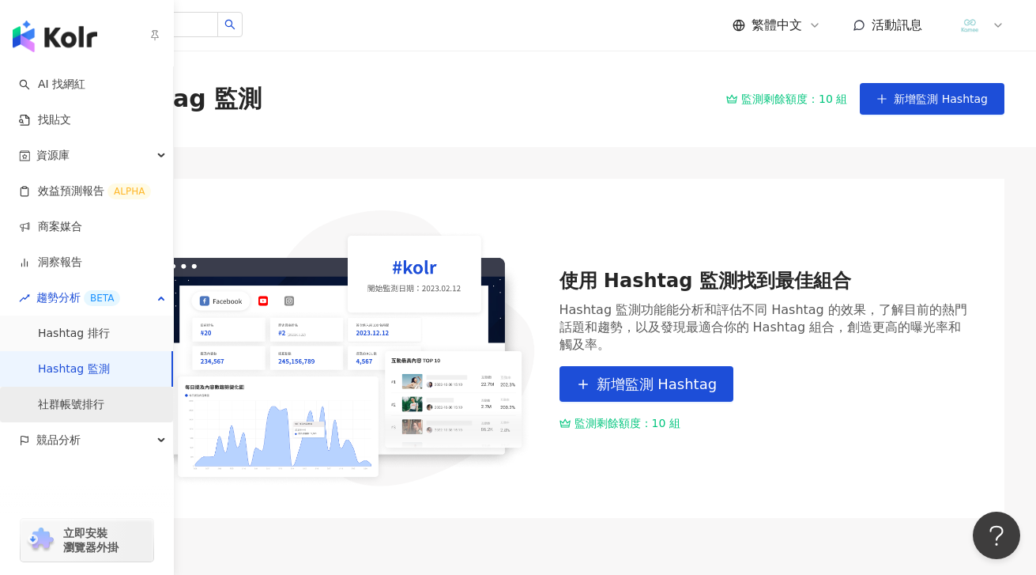
click at [83, 397] on link "社群帳號排行" at bounding box center [71, 405] width 66 height 16
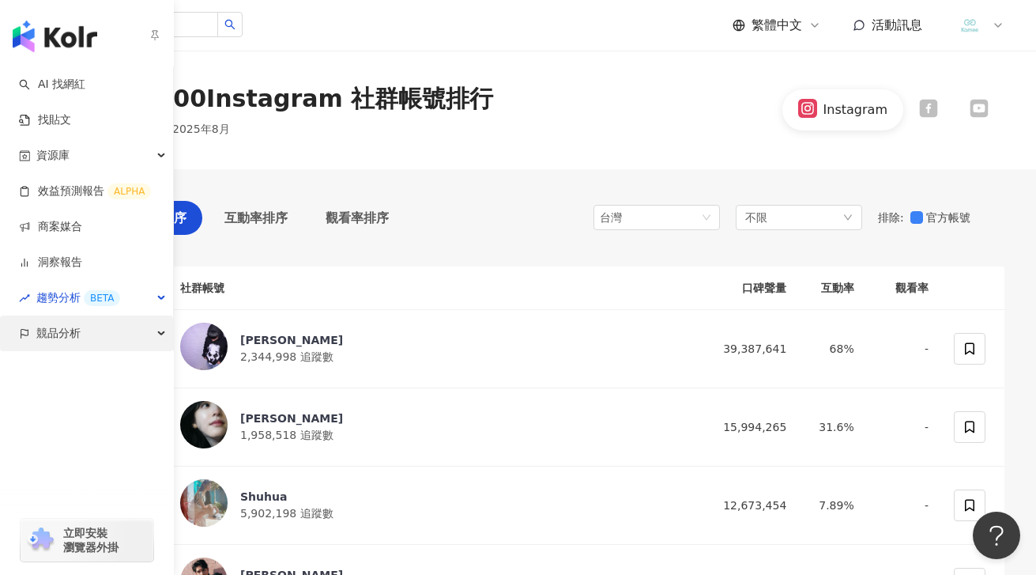
click at [67, 331] on span "競品分析" at bounding box center [58, 333] width 44 height 36
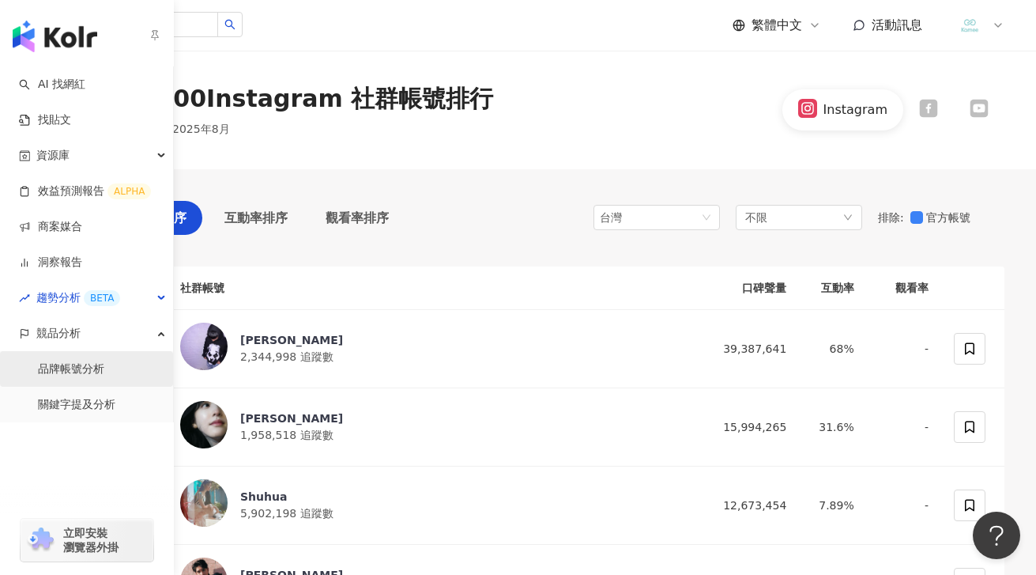
click at [96, 377] on link "品牌帳號分析" at bounding box center [71, 369] width 66 height 16
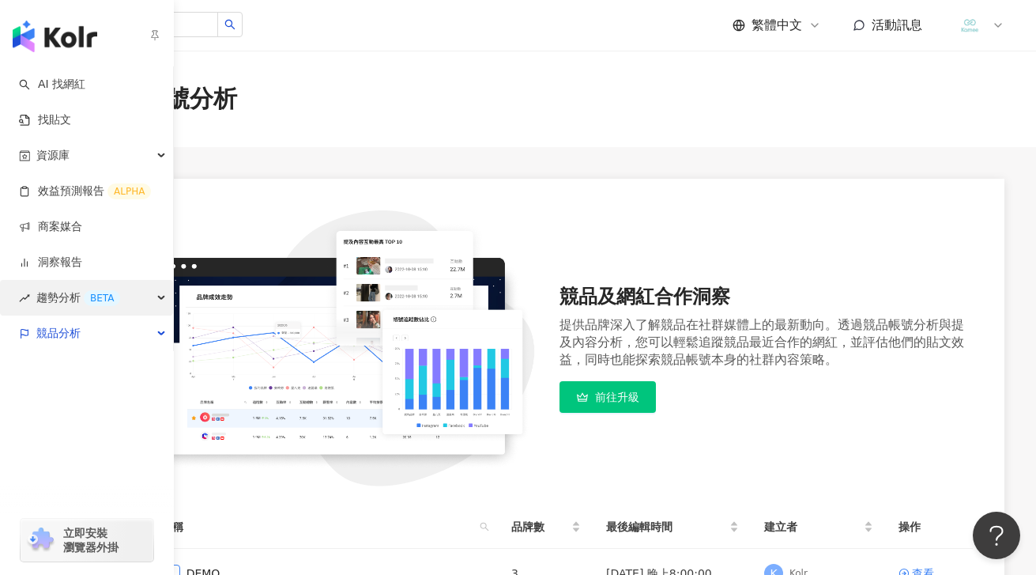
click at [72, 292] on span "趨勢分析 BETA" at bounding box center [78, 298] width 84 height 36
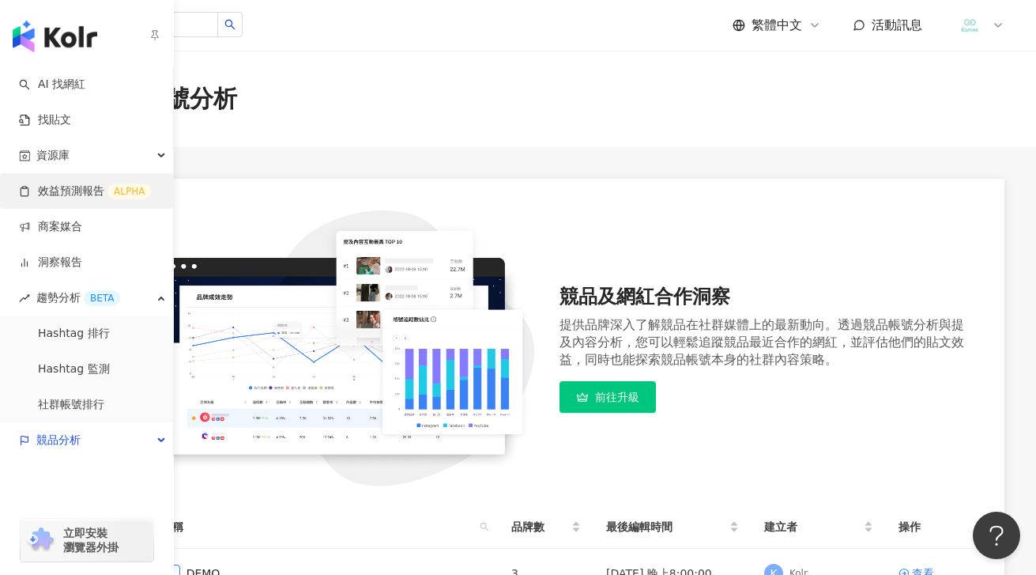
click at [92, 183] on link "效益預測報告 ALPHA" at bounding box center [85, 191] width 132 height 16
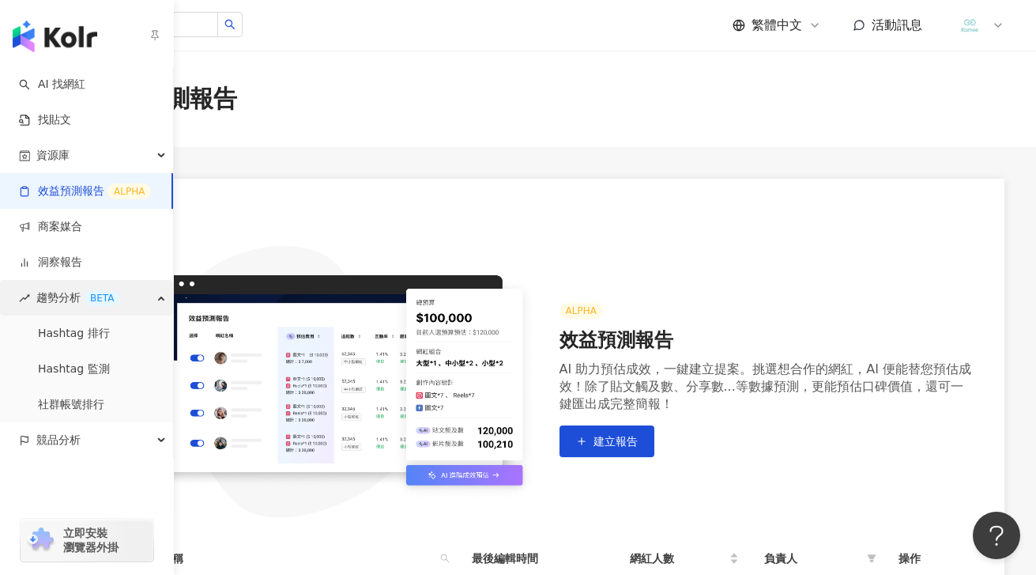
click at [93, 295] on div "BETA" at bounding box center [102, 298] width 36 height 16
click at [82, 331] on link "Hashtag 排行" at bounding box center [74, 334] width 72 height 16
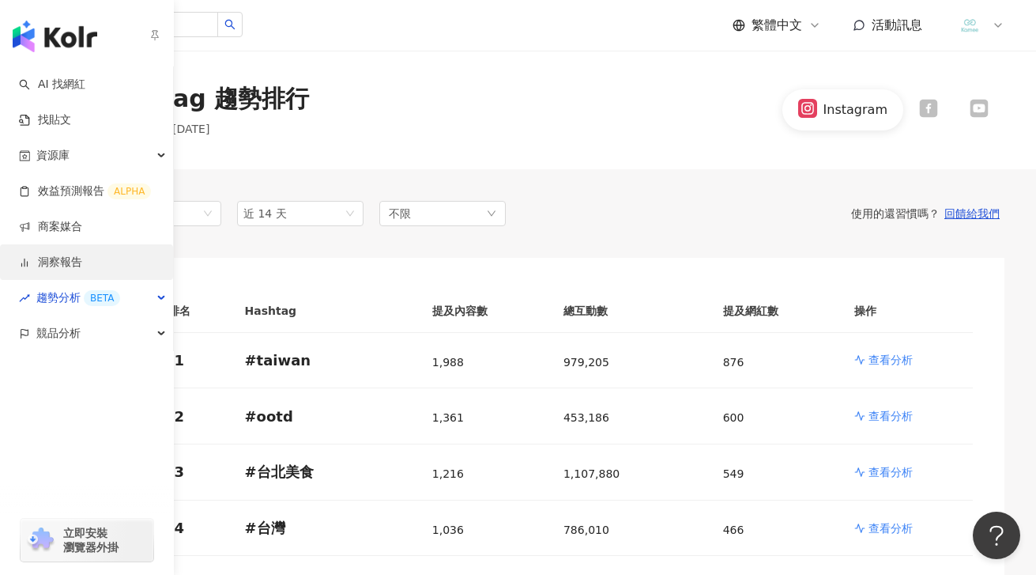
click at [66, 267] on link "洞察報告" at bounding box center [50, 263] width 63 height 16
